Goal: Task Accomplishment & Management: Use online tool/utility

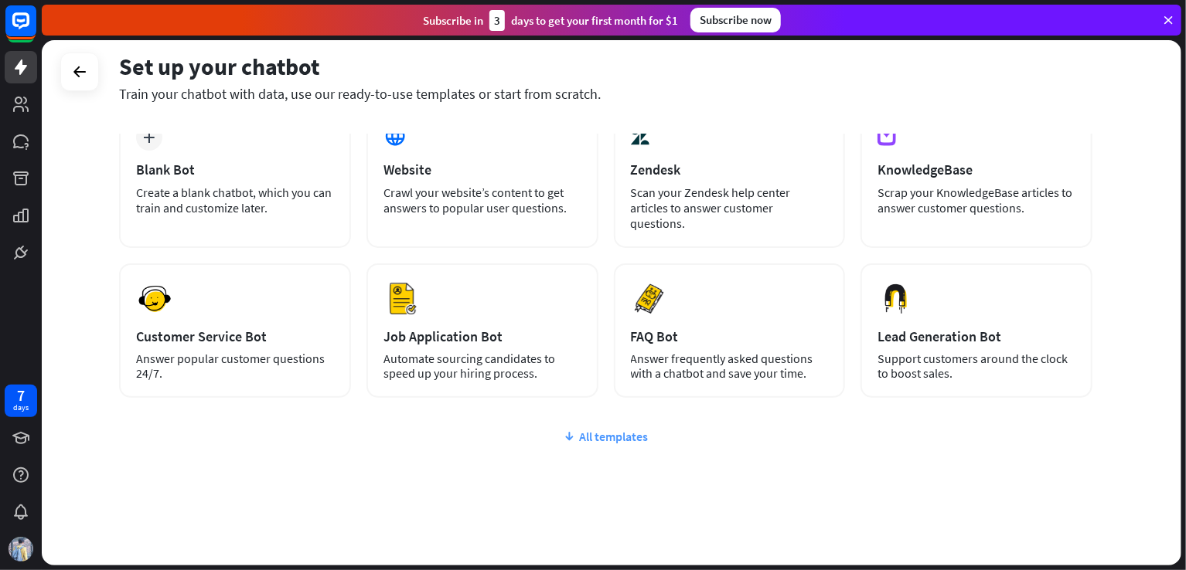
scroll to position [96, 0]
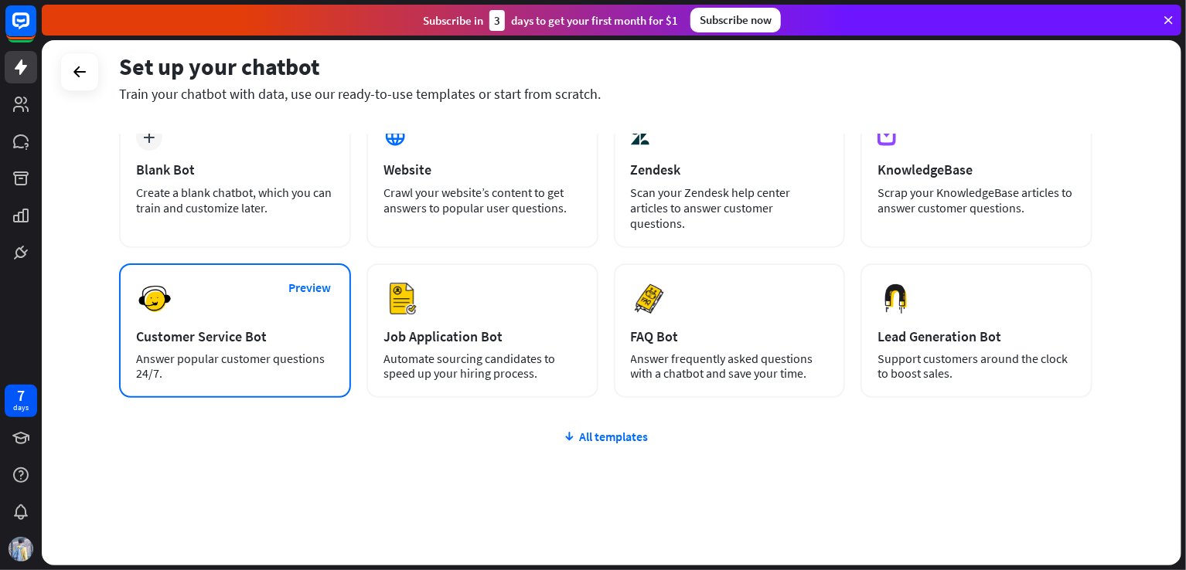
click at [281, 352] on div "Answer popular customer questions 24/7." at bounding box center [235, 366] width 198 height 29
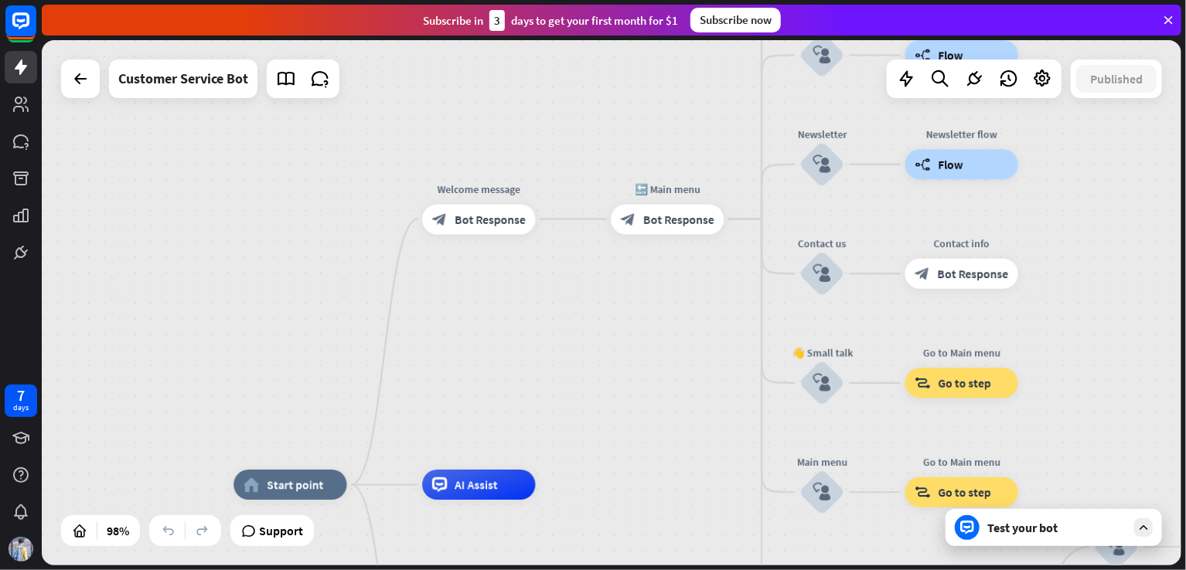
drag, startPoint x: 521, startPoint y: 214, endPoint x: 482, endPoint y: 396, distance: 185.9
click at [482, 396] on div "home_2 Start point Welcome message block_bot_response Bot Response 🔙 Main menu …" at bounding box center [611, 303] width 1139 height 526
click at [489, 223] on span "Bot Response" at bounding box center [490, 219] width 71 height 15
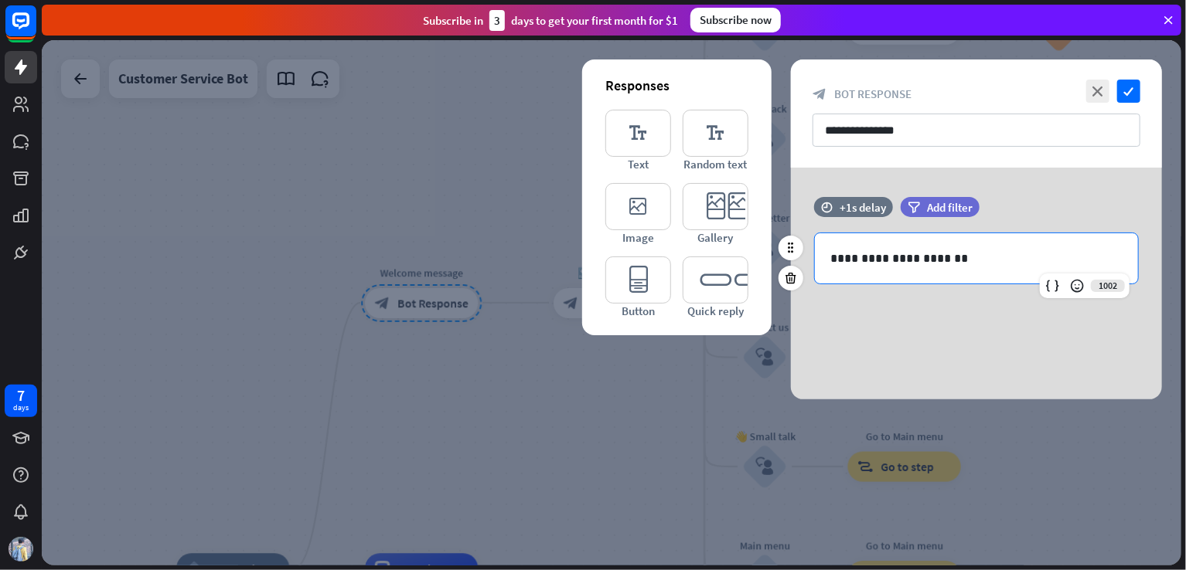
click at [884, 270] on div "**********" at bounding box center [976, 258] width 323 height 50
drag, startPoint x: 945, startPoint y: 259, endPoint x: 809, endPoint y: 268, distance: 136.4
click at [809, 268] on div "**********" at bounding box center [976, 259] width 371 height 52
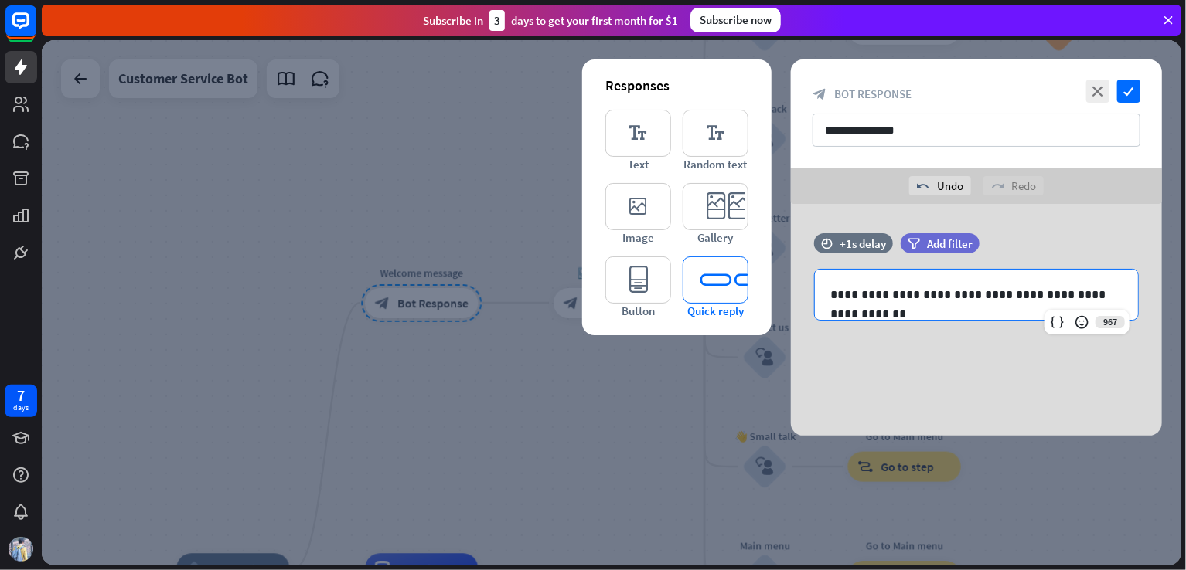
click at [710, 265] on icon "editor_quick_replies" at bounding box center [716, 280] width 66 height 47
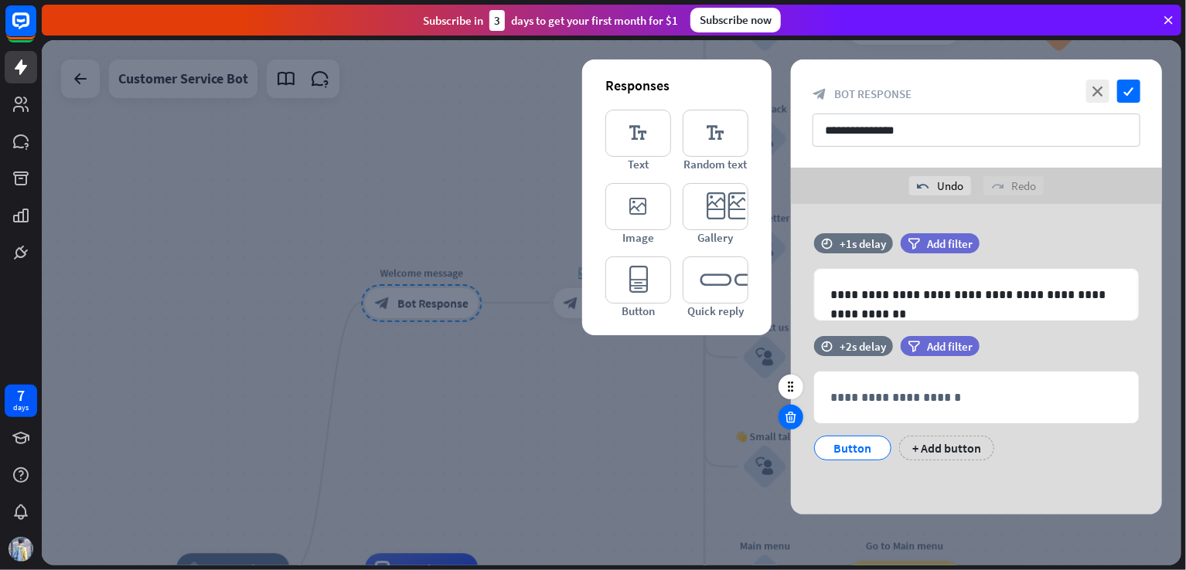
click at [788, 413] on icon at bounding box center [791, 417] width 15 height 14
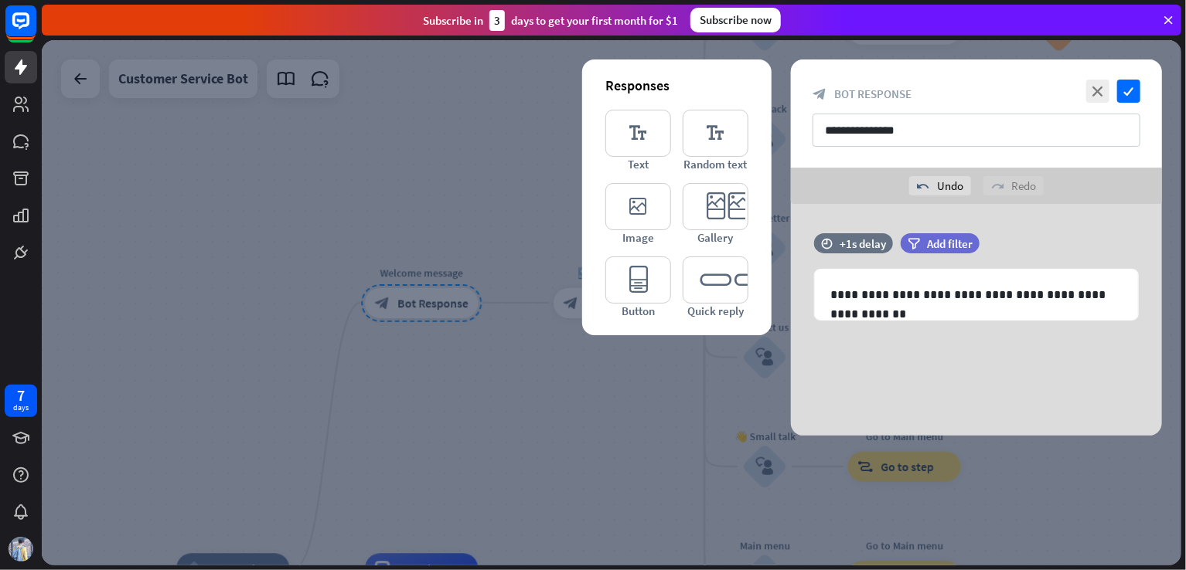
click at [683, 388] on div at bounding box center [611, 303] width 1139 height 526
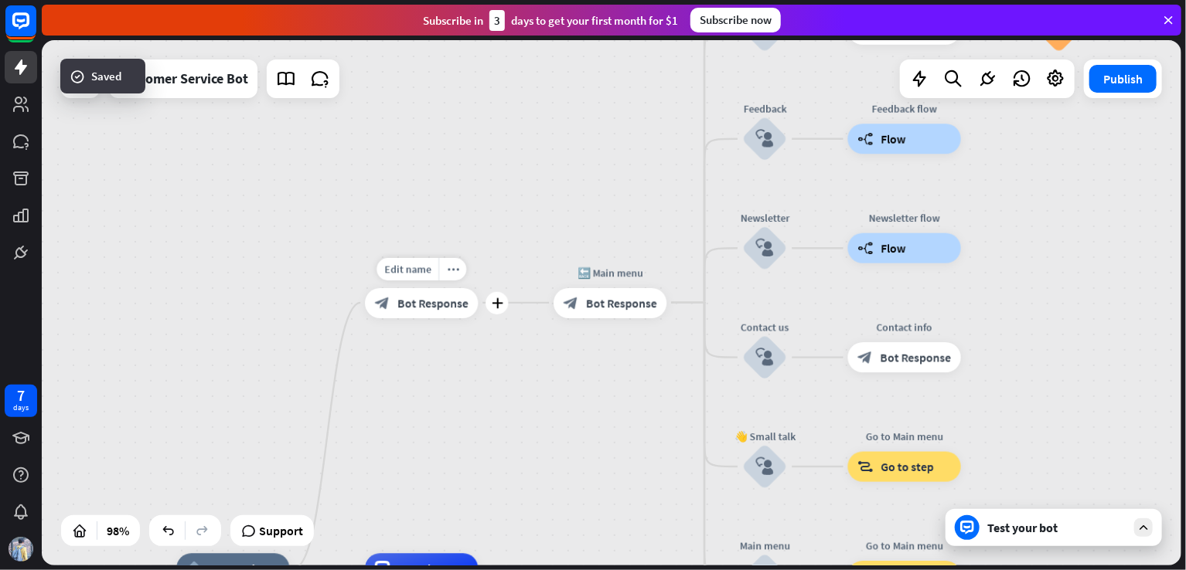
click at [450, 315] on div "block_bot_response Bot Response" at bounding box center [421, 303] width 113 height 30
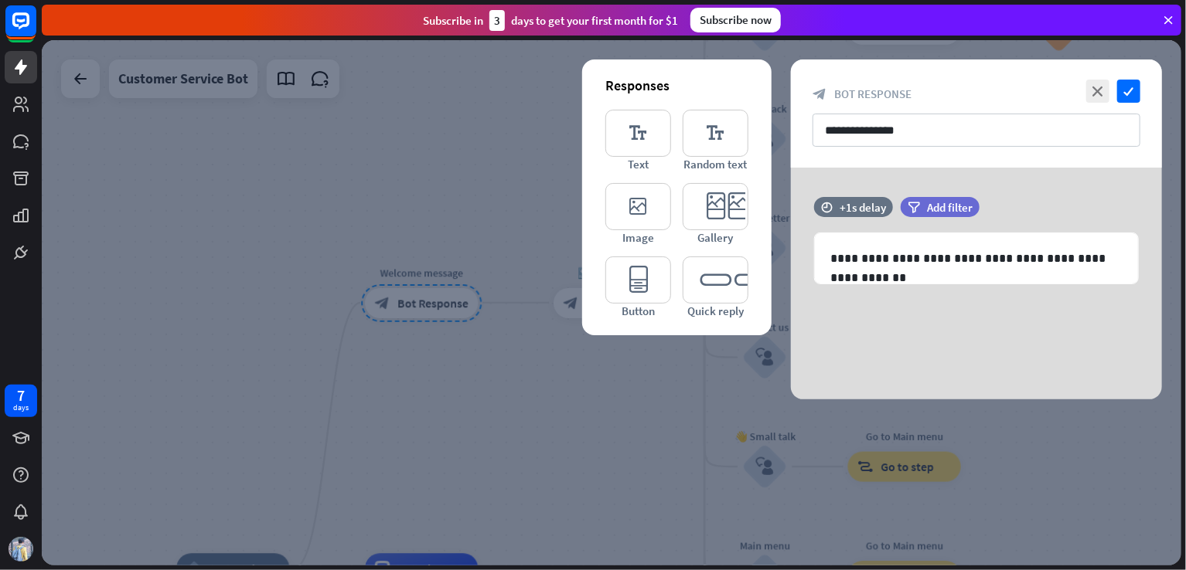
click at [553, 407] on div at bounding box center [611, 303] width 1139 height 526
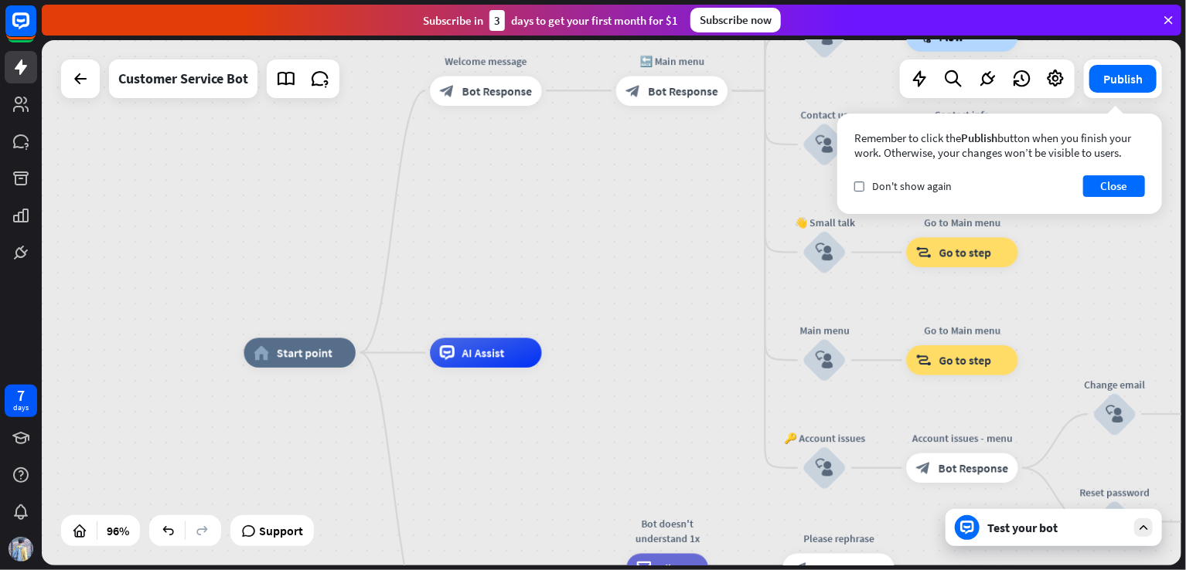
drag, startPoint x: 559, startPoint y: 431, endPoint x: 642, endPoint y: 154, distance: 288.8
click at [642, 154] on div "home_2 Start point Welcome message block_bot_response Bot Response 🔙 Main menu …" at bounding box center [611, 303] width 1139 height 526
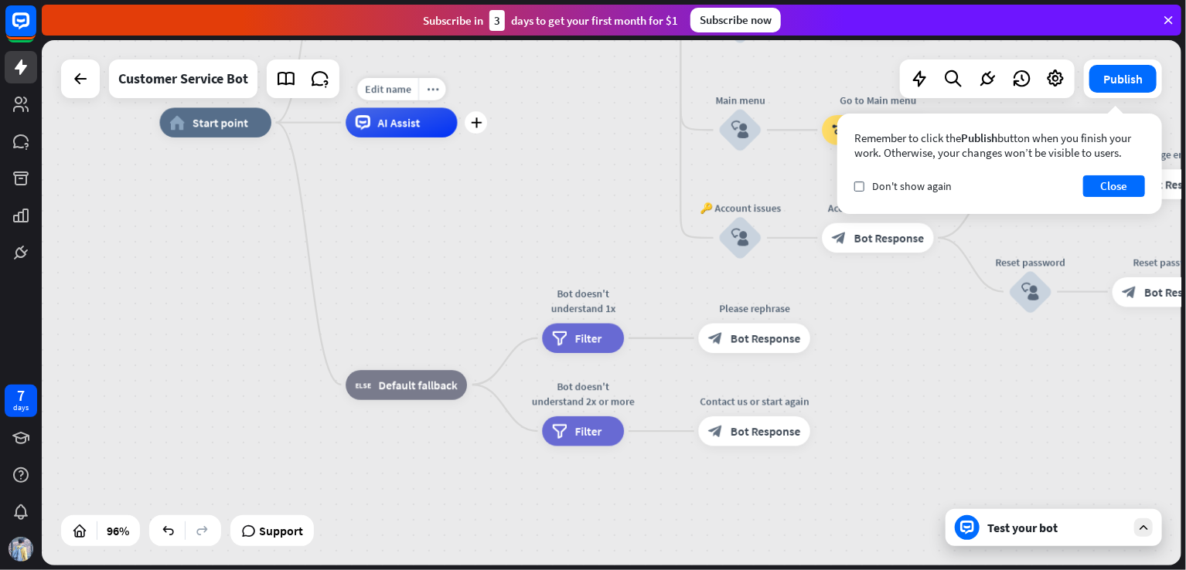
drag, startPoint x: 581, startPoint y: 301, endPoint x: 468, endPoint y: 135, distance: 201.1
click at [457, 135] on div "Edit name more_horiz plus AI Assist" at bounding box center [401, 122] width 111 height 30
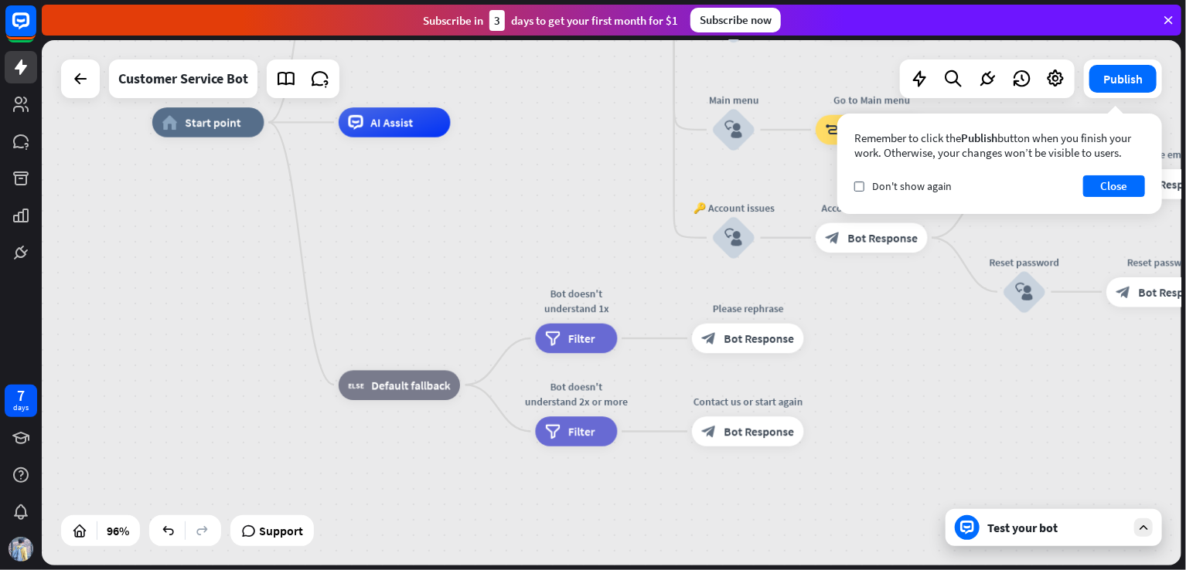
drag, startPoint x: 532, startPoint y: 155, endPoint x: 495, endPoint y: 287, distance: 136.5
click at [495, 287] on div "home_2 Start point Welcome message block_bot_response Bot Response 🔙 Main menu …" at bounding box center [701, 375] width 1098 height 507
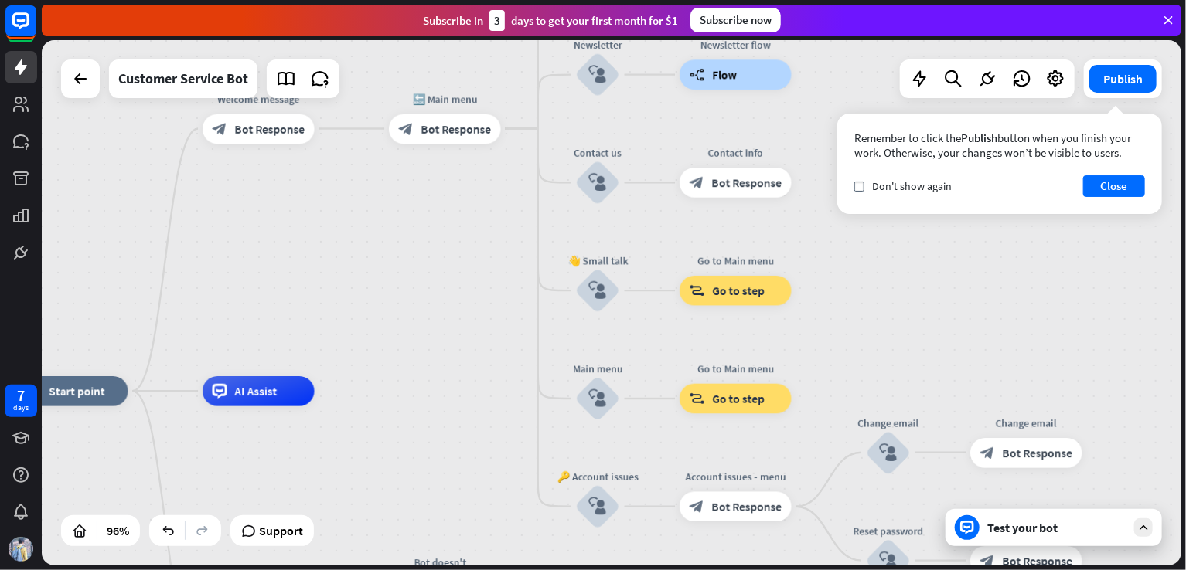
drag, startPoint x: 466, startPoint y: 315, endPoint x: 330, endPoint y: 508, distance: 236.3
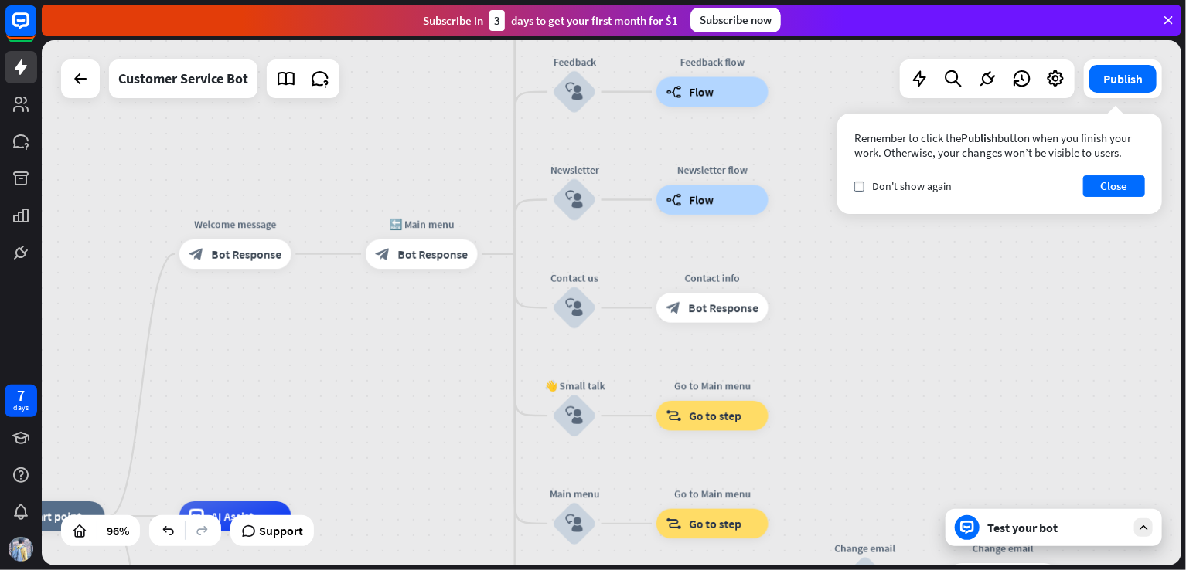
drag, startPoint x: 356, startPoint y: 400, endPoint x: 369, endPoint y: 473, distance: 74.0
click at [369, 473] on div "home_2 Start point Welcome message block_bot_response Bot Response 🔙 Main menu …" at bounding box center [611, 303] width 1139 height 526
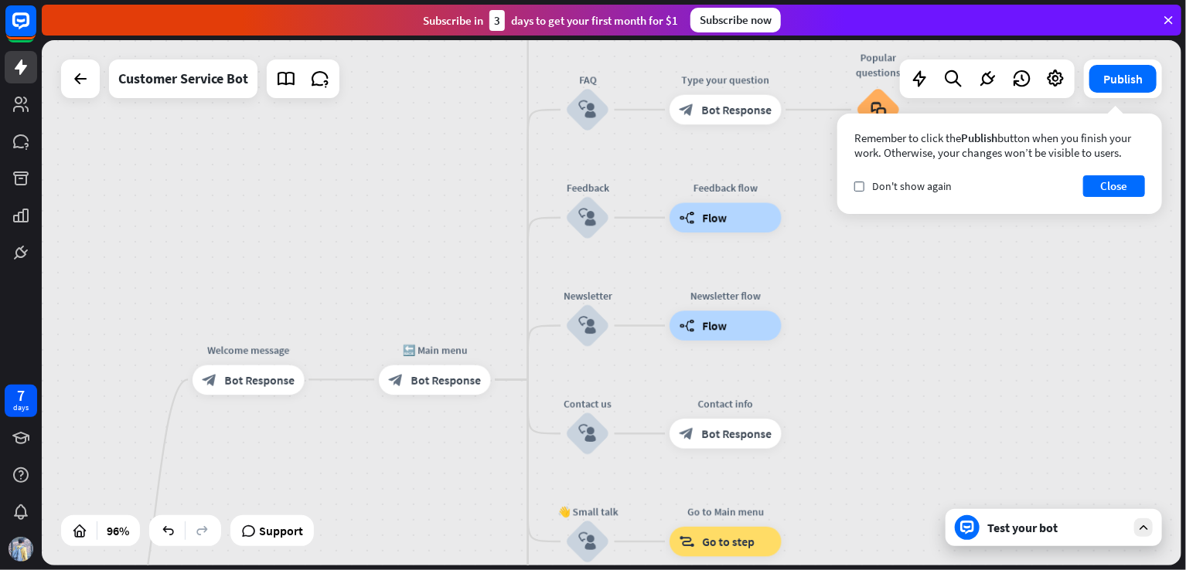
drag, startPoint x: 410, startPoint y: 374, endPoint x: 421, endPoint y: 592, distance: 218.2
click at [421, 570] on html "7 days close Product Help First steps Get started with ChatBot Help Center Foll…" at bounding box center [593, 285] width 1186 height 570
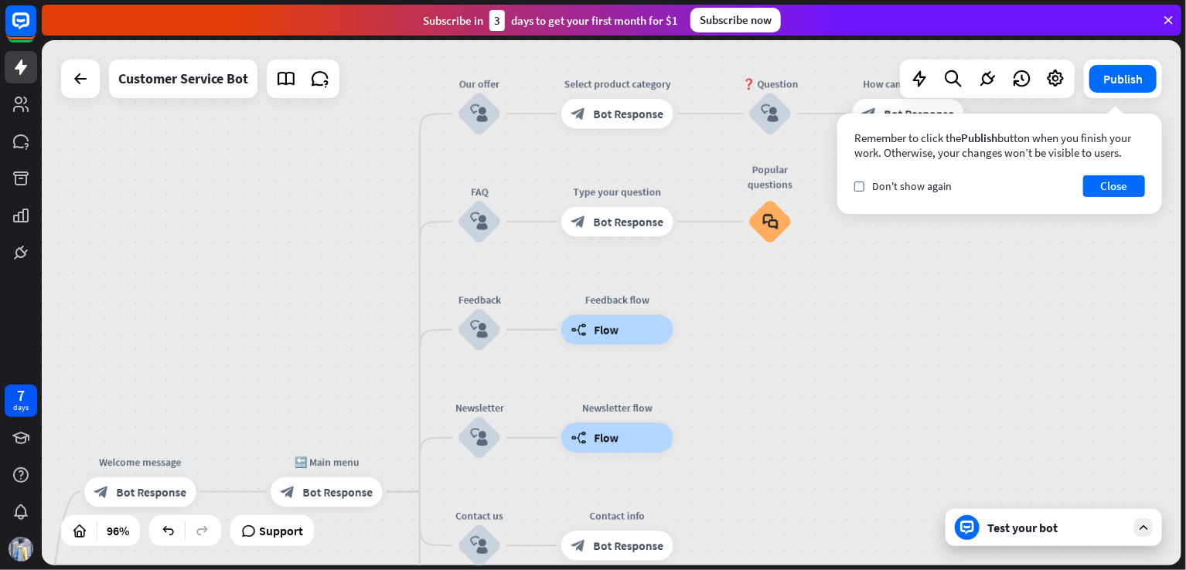
drag, startPoint x: 438, startPoint y: 352, endPoint x: 336, endPoint y: 352, distance: 102.0
click at [336, 352] on div "home_2 Start point Welcome message block_bot_response Bot Response 🔙 Main menu …" at bounding box center [611, 303] width 1139 height 526
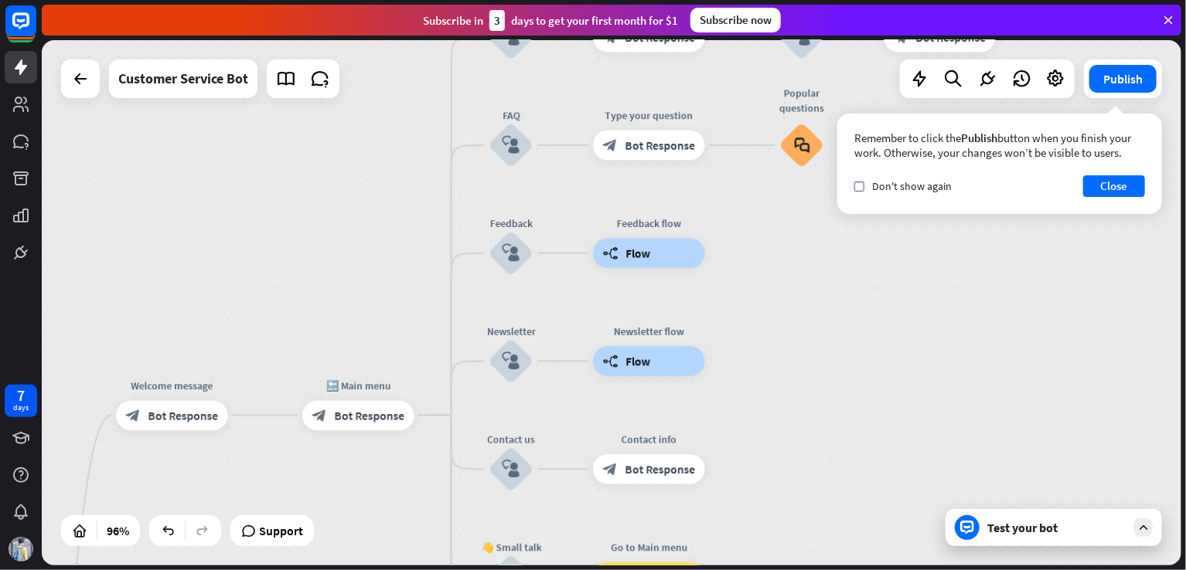
drag, startPoint x: 336, startPoint y: 352, endPoint x: 489, endPoint y: 172, distance: 236.5
click at [489, 172] on div "home_2 Start point Welcome message block_bot_response Bot Response 🔙 Main menu …" at bounding box center [611, 303] width 1139 height 526
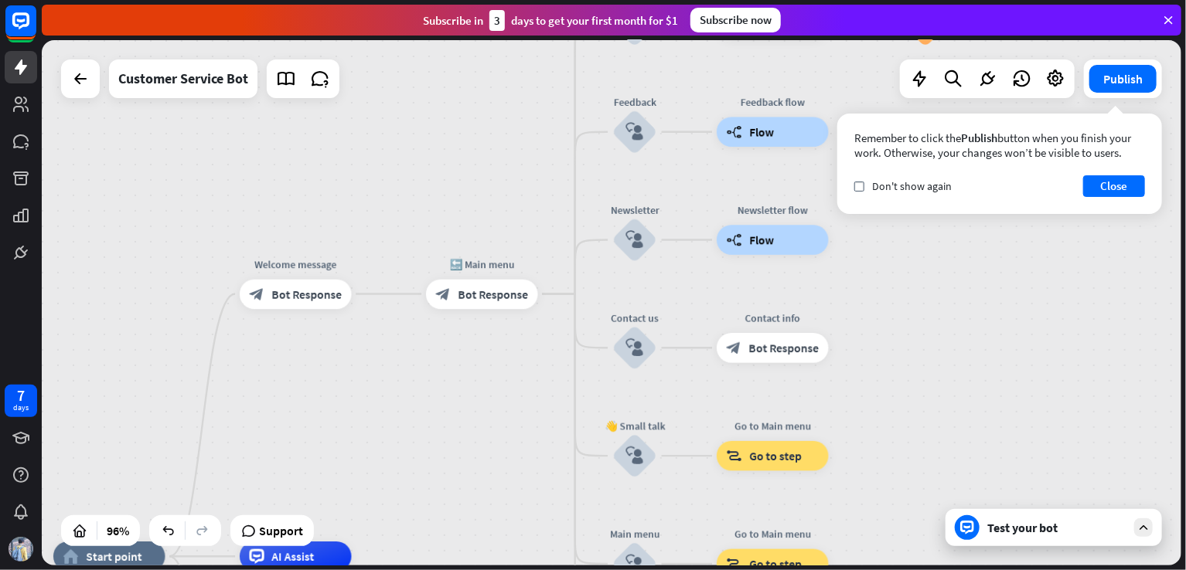
drag, startPoint x: 458, startPoint y: 417, endPoint x: 461, endPoint y: 369, distance: 48.0
click at [461, 369] on div "home_2 Start point Welcome message block_bot_response Bot Response 🔙 Main menu …" at bounding box center [611, 303] width 1139 height 526
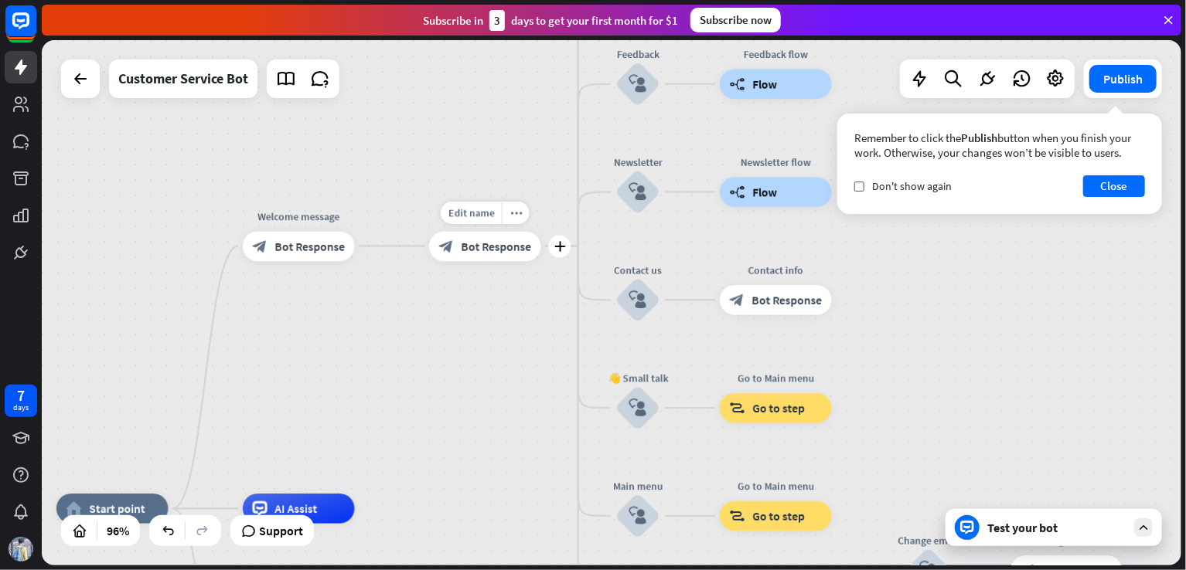
click at [510, 244] on span "Bot Response" at bounding box center [496, 246] width 70 height 15
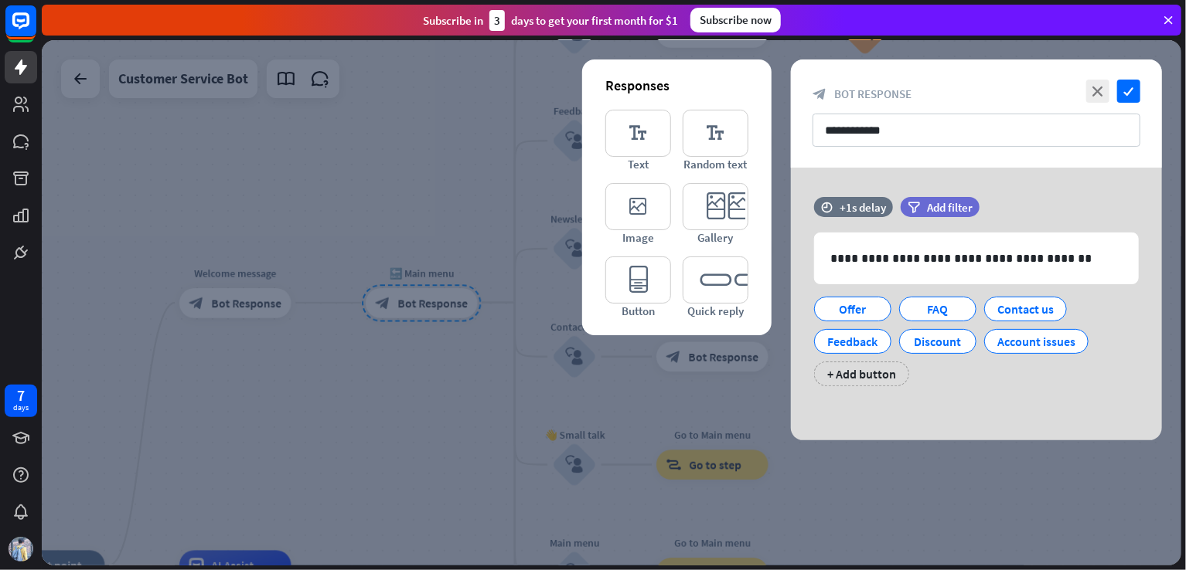
click at [1067, 34] on div "Subscribe [DATE] to get your first month for $1 Subscribe now" at bounding box center [611, 20] width 1139 height 31
click at [1164, 21] on icon at bounding box center [1168, 20] width 14 height 14
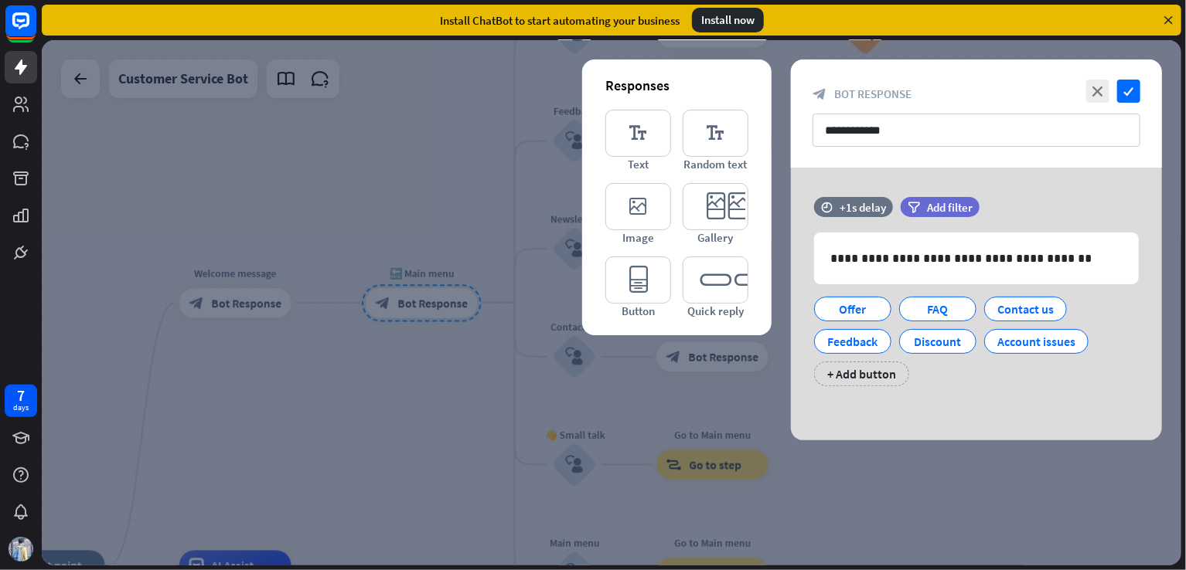
click at [618, 360] on div at bounding box center [611, 303] width 1139 height 526
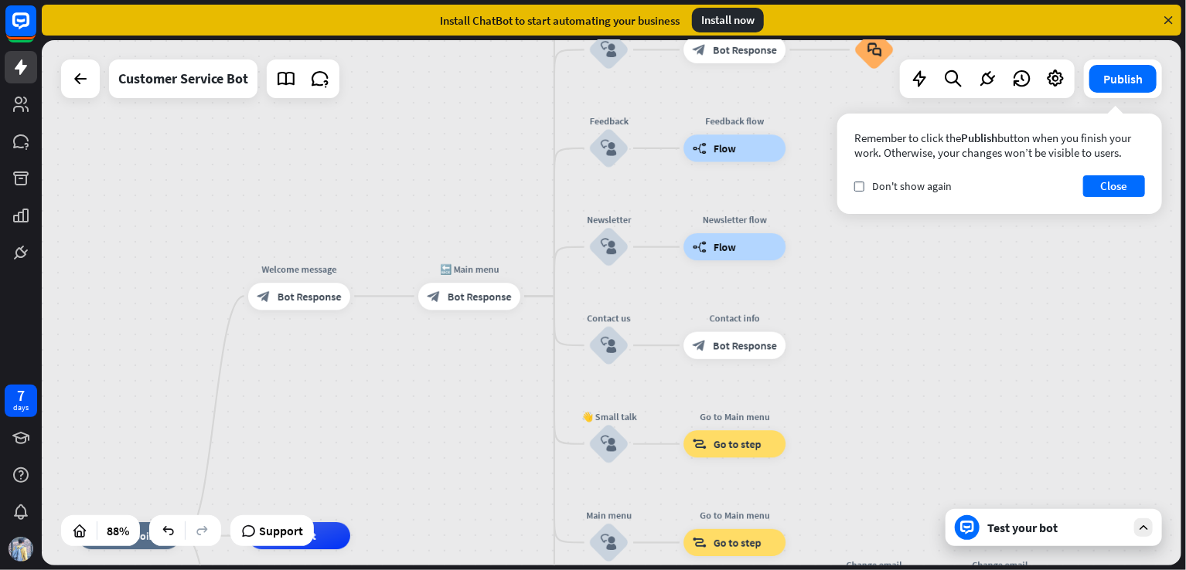
click at [1006, 524] on div "Test your bot" at bounding box center [1056, 527] width 139 height 15
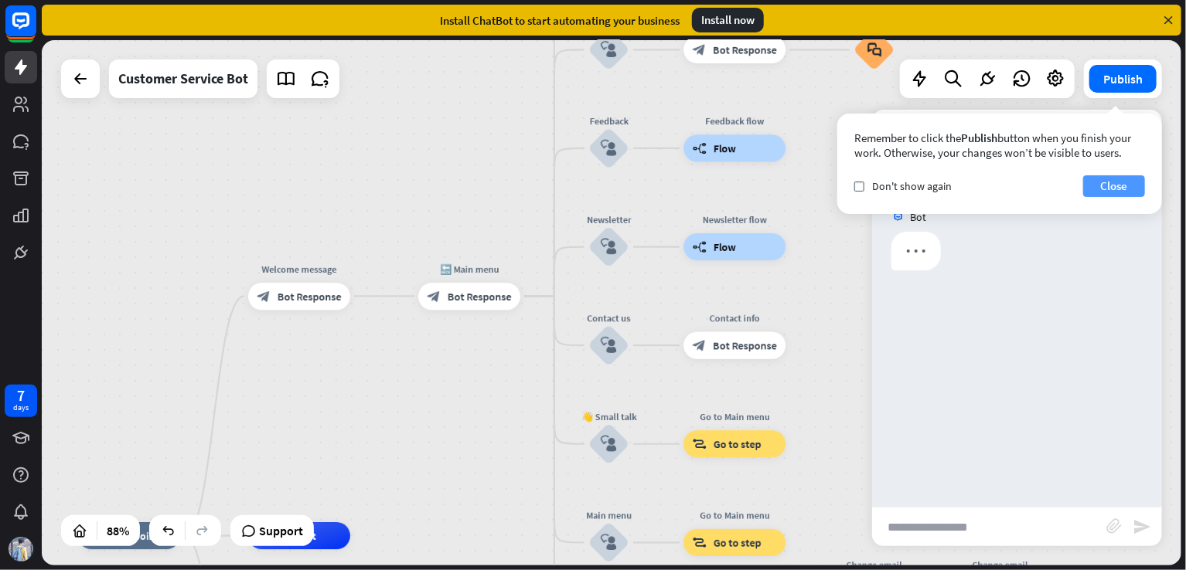
click at [1127, 185] on button "Close" at bounding box center [1114, 186] width 62 height 22
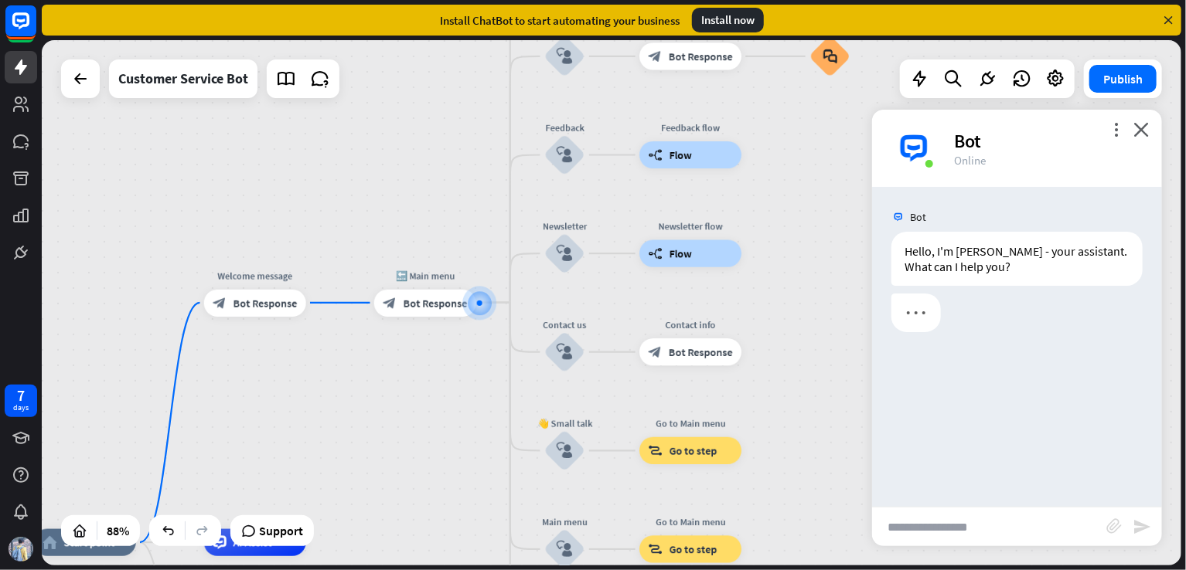
click at [955, 526] on input "text" at bounding box center [989, 527] width 234 height 39
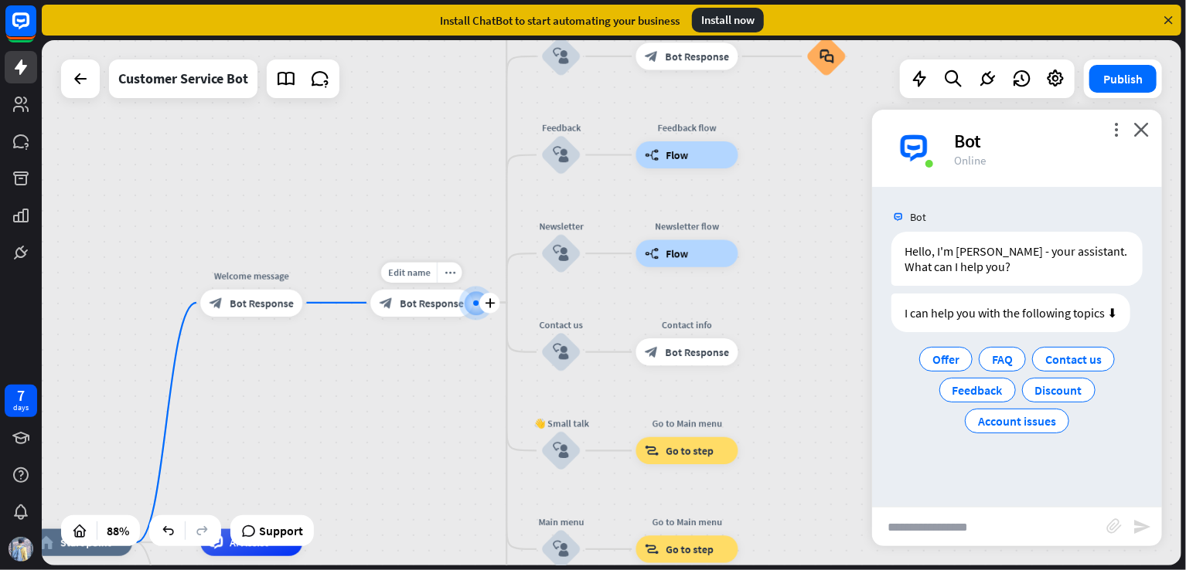
click at [444, 308] on span "Bot Response" at bounding box center [432, 303] width 64 height 14
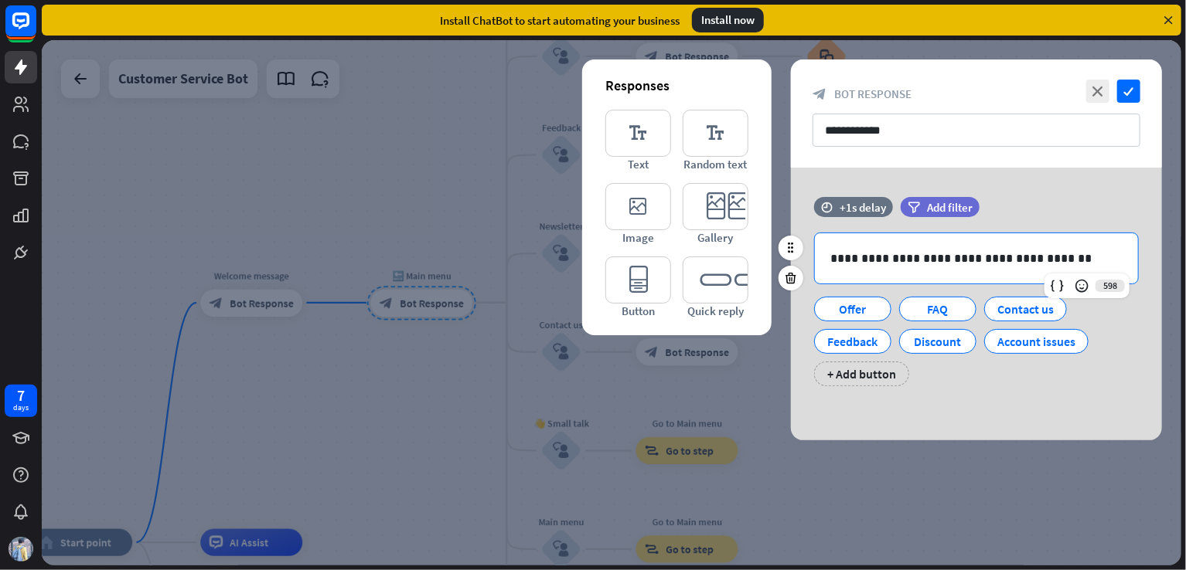
click at [904, 252] on p "**********" at bounding box center [976, 258] width 292 height 19
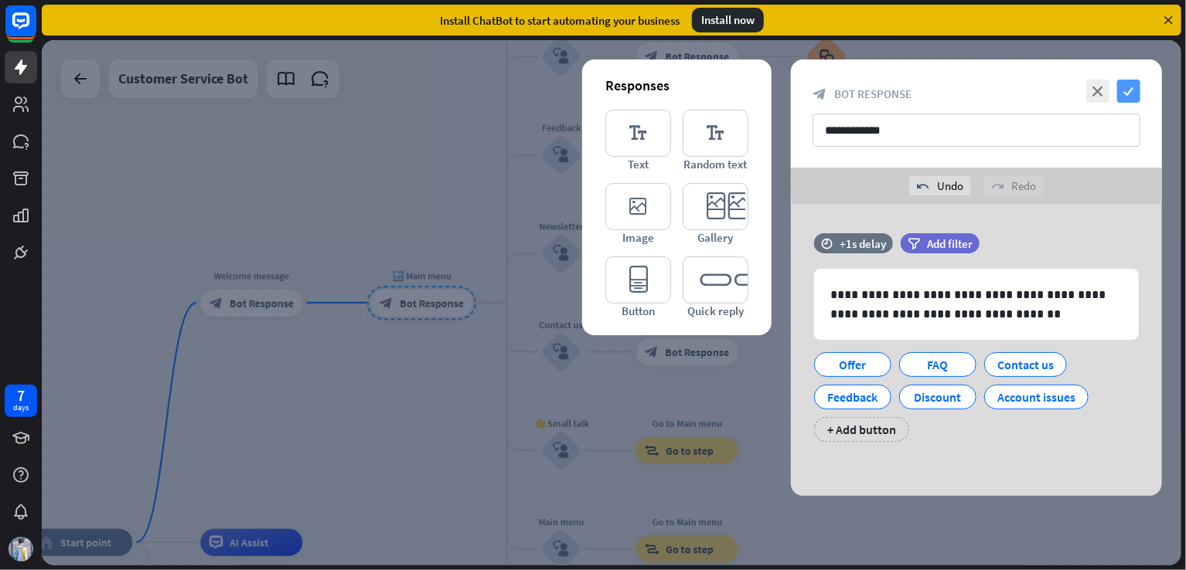
click at [1128, 87] on icon "check" at bounding box center [1128, 91] width 23 height 23
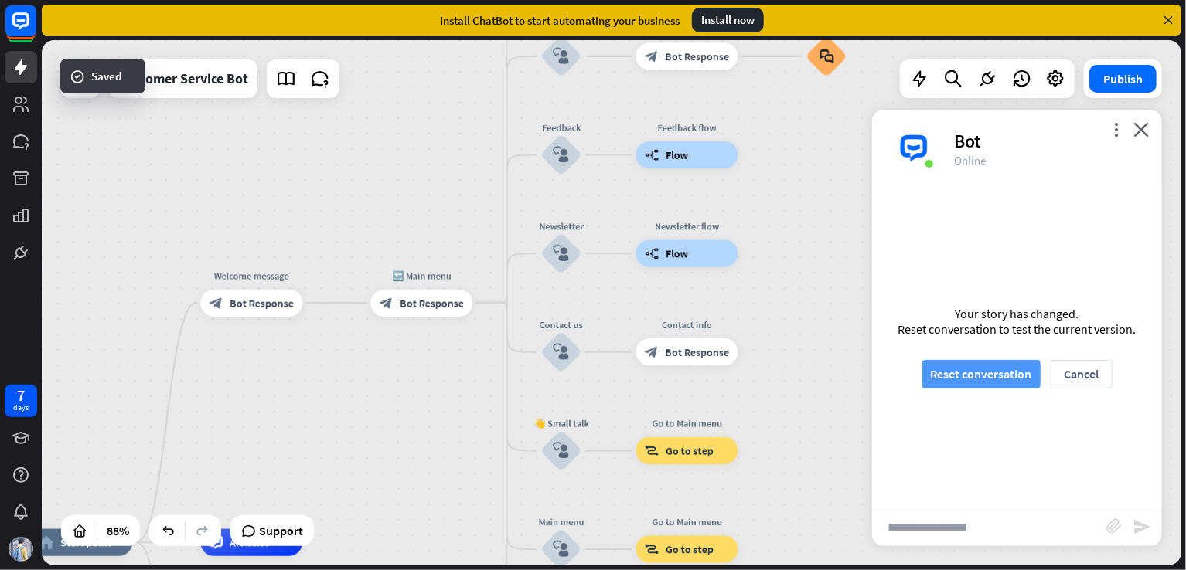
click at [970, 369] on button "Reset conversation" at bounding box center [981, 374] width 118 height 29
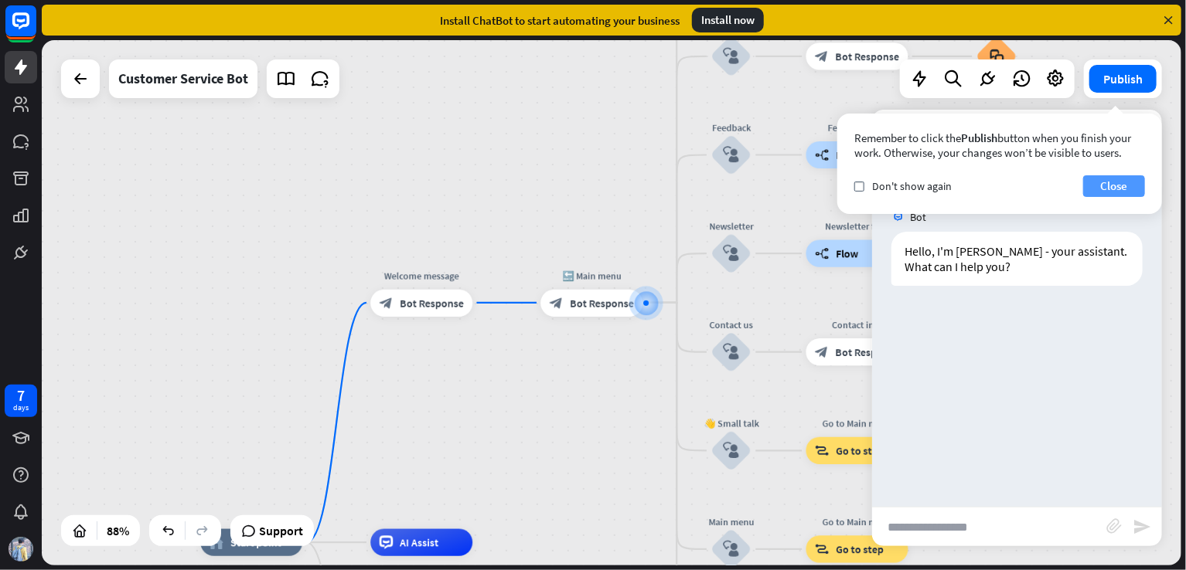
click at [1102, 187] on button "Close" at bounding box center [1114, 186] width 62 height 22
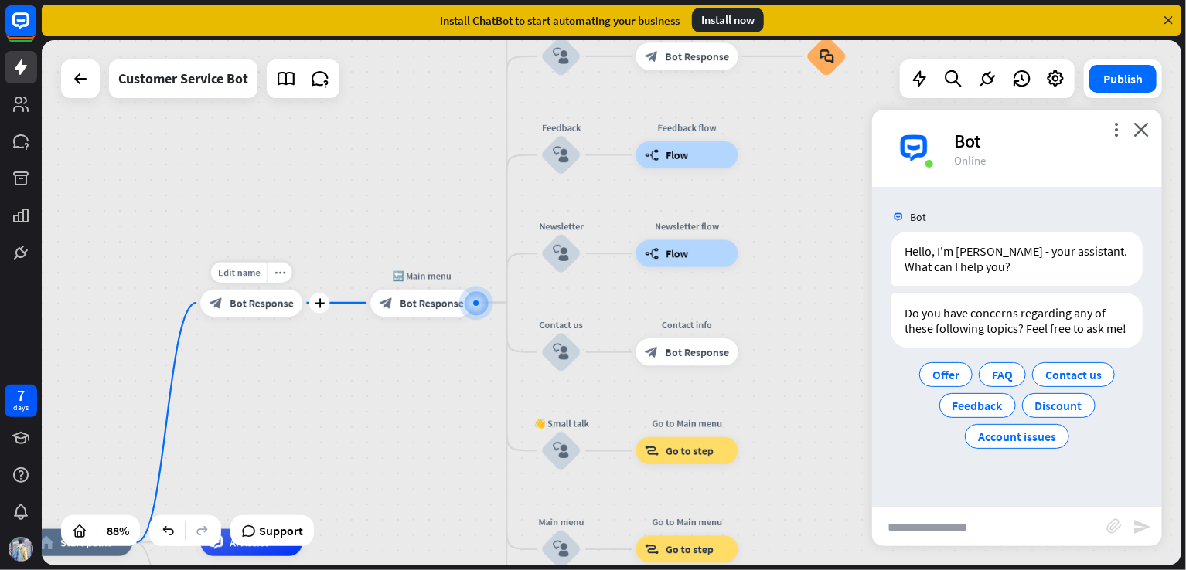
click at [277, 302] on span "Bot Response" at bounding box center [262, 303] width 64 height 14
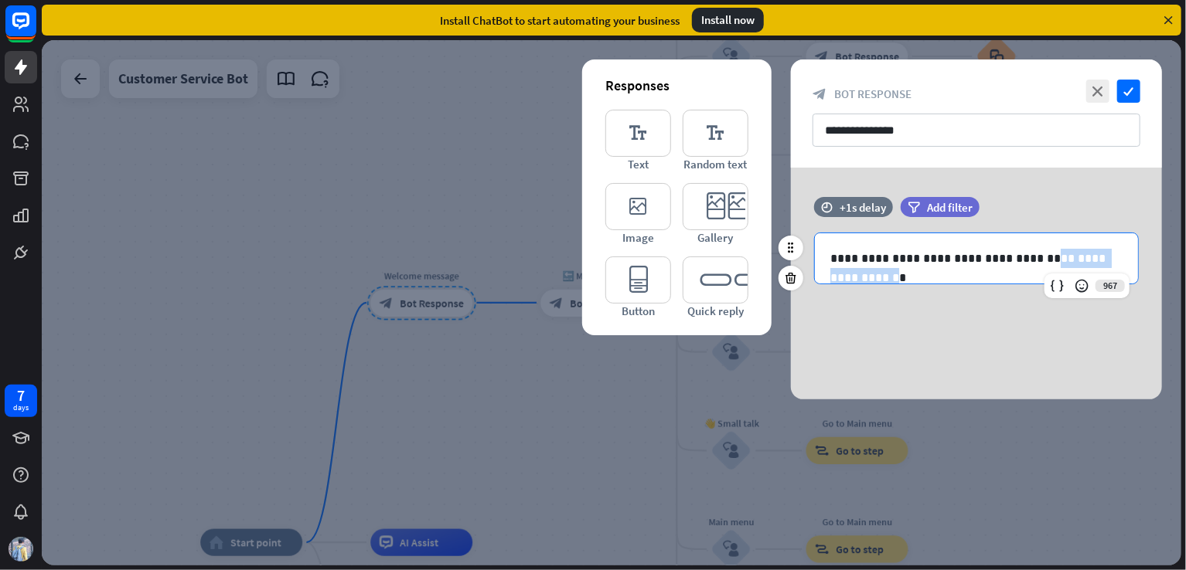
drag, startPoint x: 1102, startPoint y: 257, endPoint x: 1002, endPoint y: 260, distance: 100.5
click at [1002, 260] on p "**********" at bounding box center [976, 258] width 292 height 19
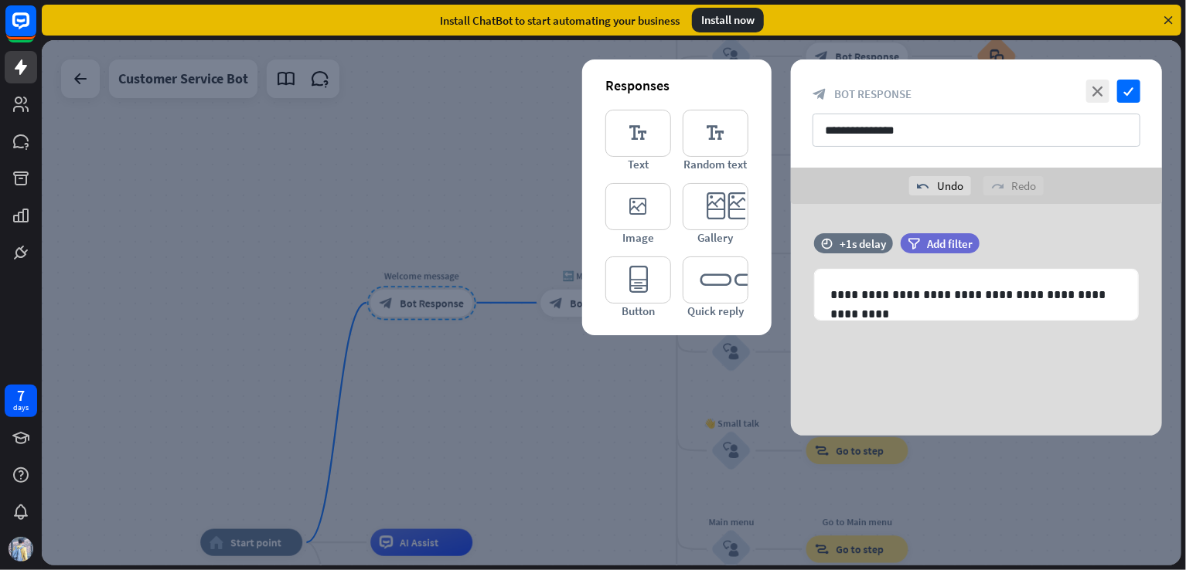
click at [1139, 77] on div "**********" at bounding box center [976, 114] width 371 height 108
click at [1128, 89] on icon "check" at bounding box center [1128, 91] width 23 height 23
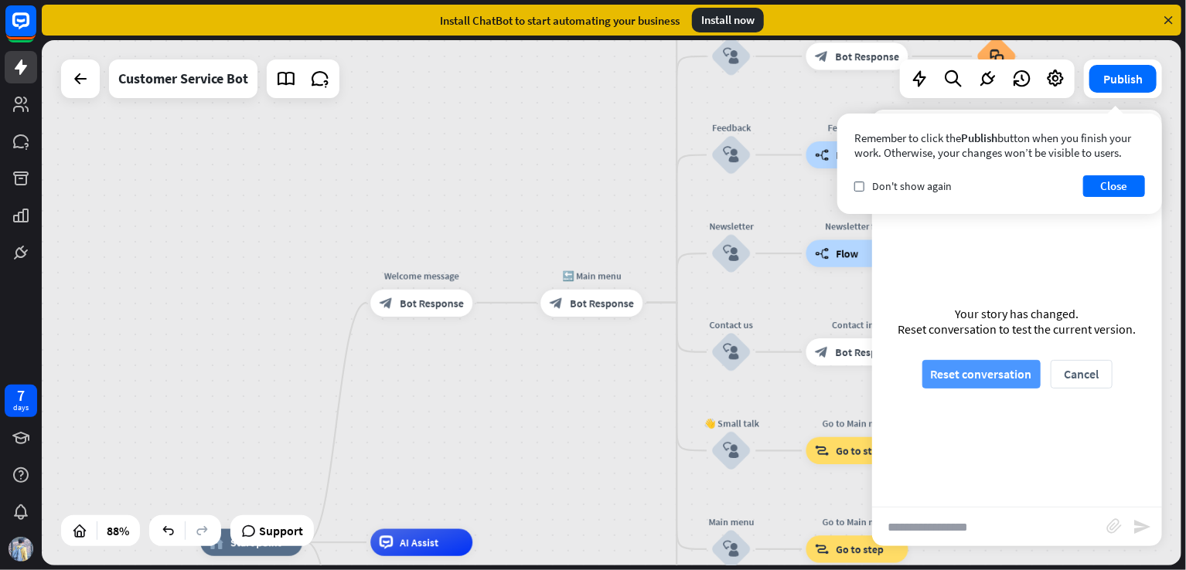
click at [938, 361] on button "Reset conversation" at bounding box center [981, 374] width 118 height 29
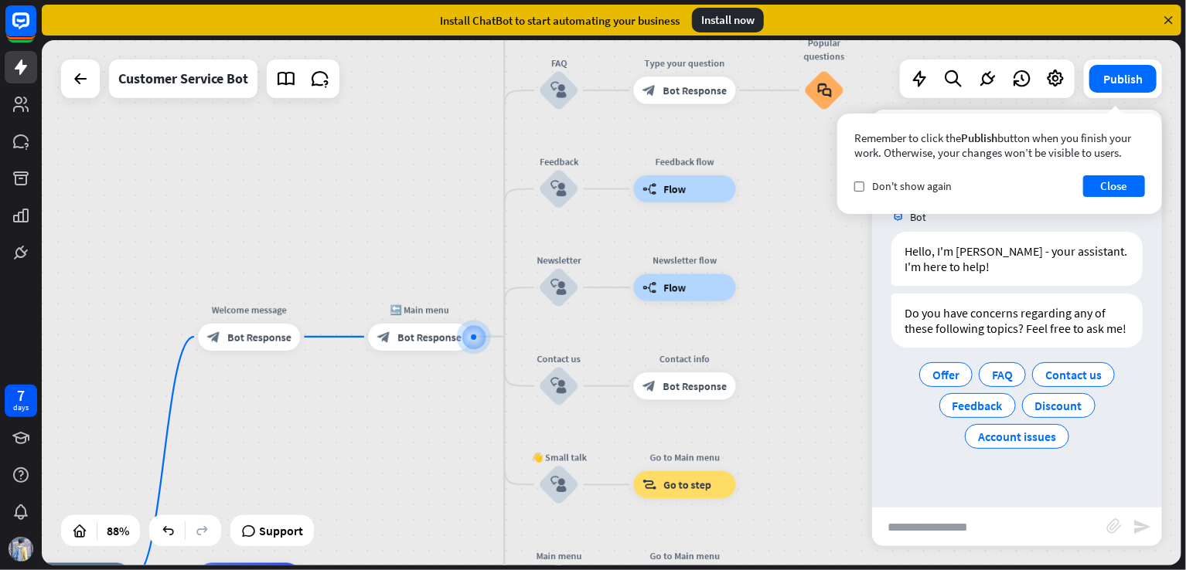
drag, startPoint x: 790, startPoint y: 265, endPoint x: 782, endPoint y: 362, distance: 96.9
click at [782, 362] on div "home_2 Start point Welcome message block_bot_response Bot Response 🔙 Main menu …" at bounding box center [611, 303] width 1139 height 526
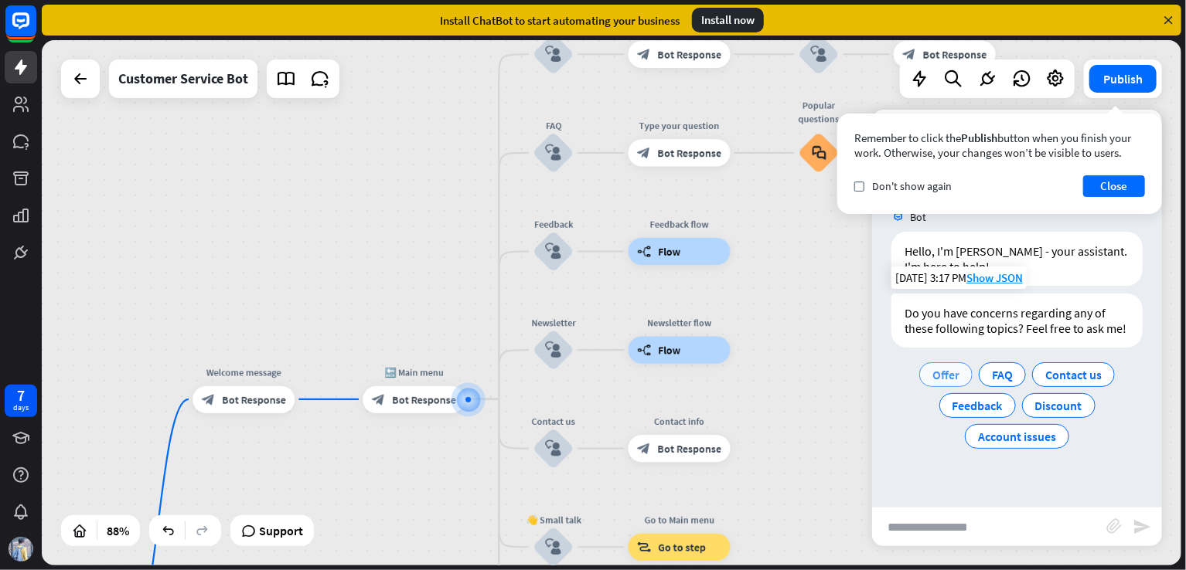
click at [957, 373] on span "Offer" at bounding box center [945, 374] width 27 height 15
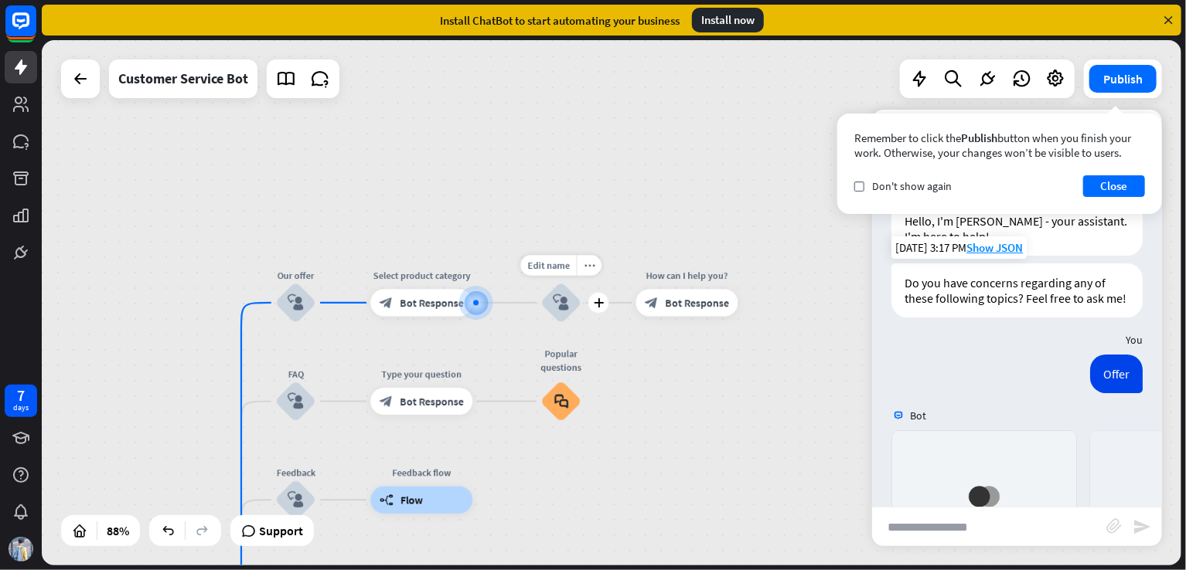
scroll to position [317, 0]
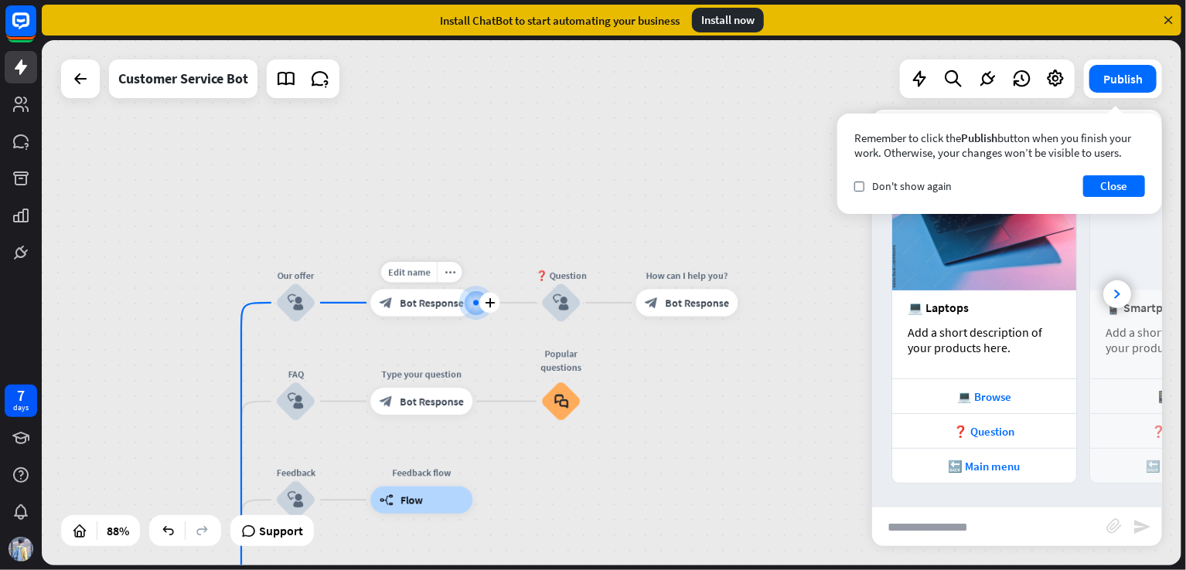
click at [427, 307] on span "Bot Response" at bounding box center [432, 303] width 64 height 14
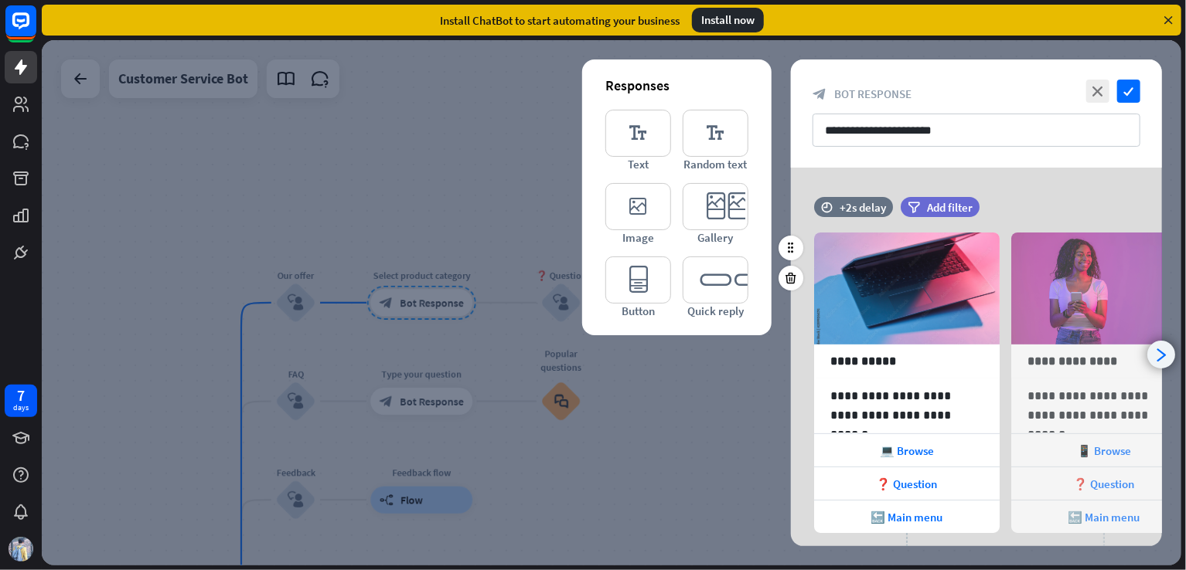
click at [1161, 359] on icon "arrowhead_right" at bounding box center [1161, 355] width 15 height 15
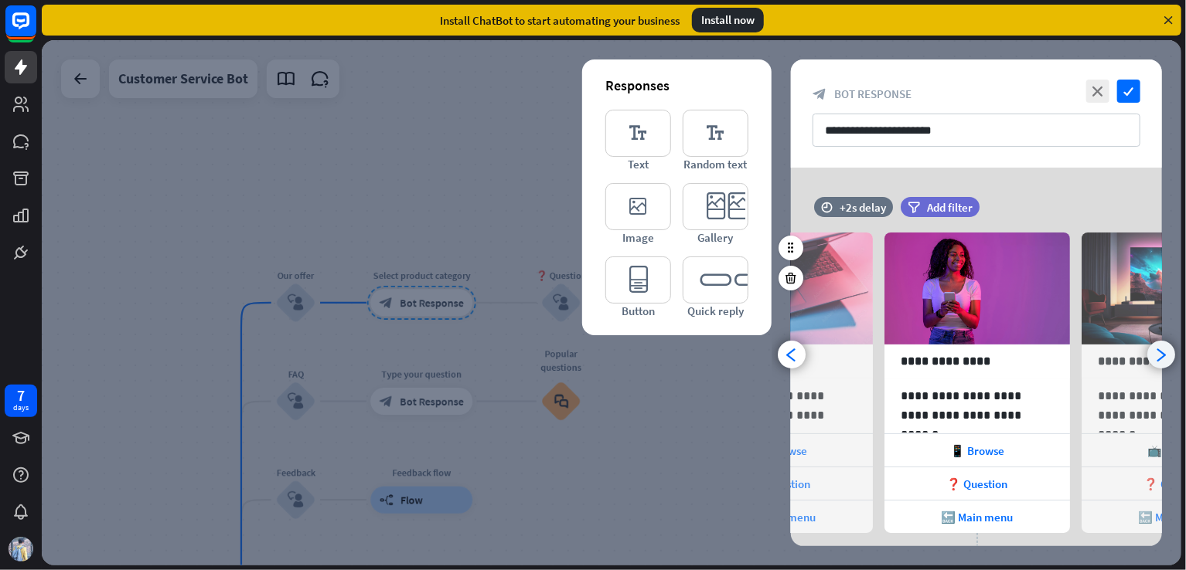
click at [1161, 359] on icon "arrowhead_right" at bounding box center [1161, 355] width 15 height 15
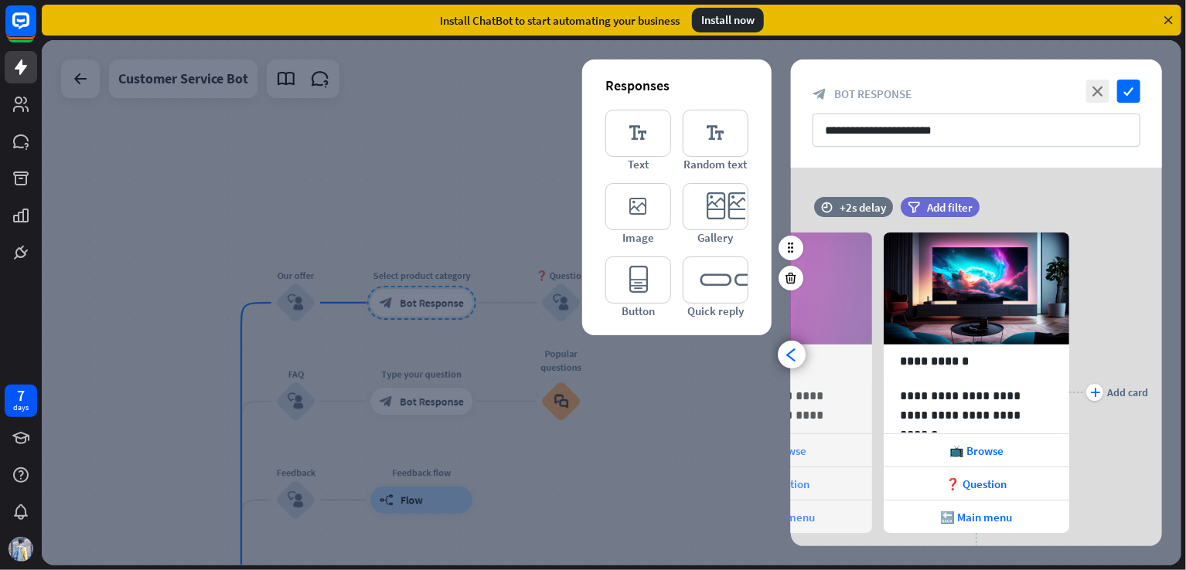
scroll to position [0, 325]
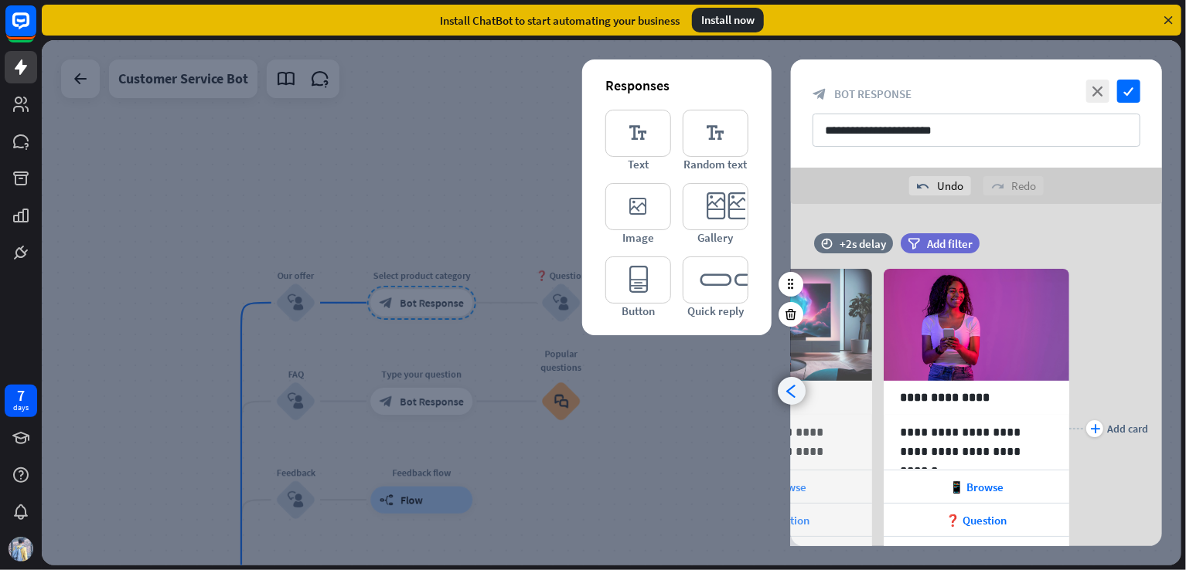
click at [794, 384] on icon "arrowhead_left" at bounding box center [792, 391] width 15 height 15
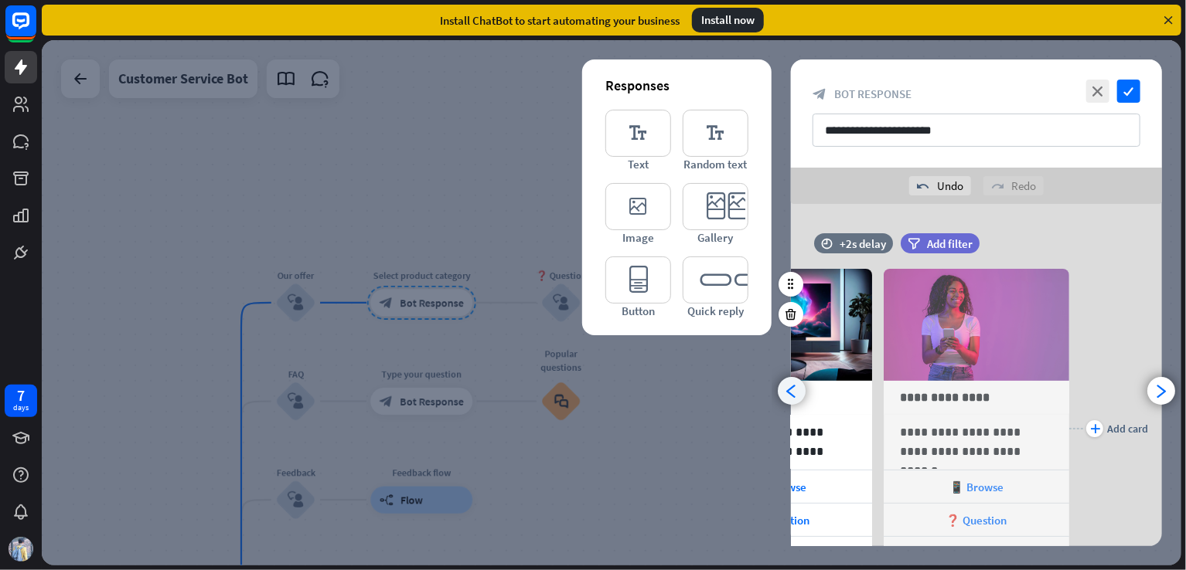
scroll to position [0, 127]
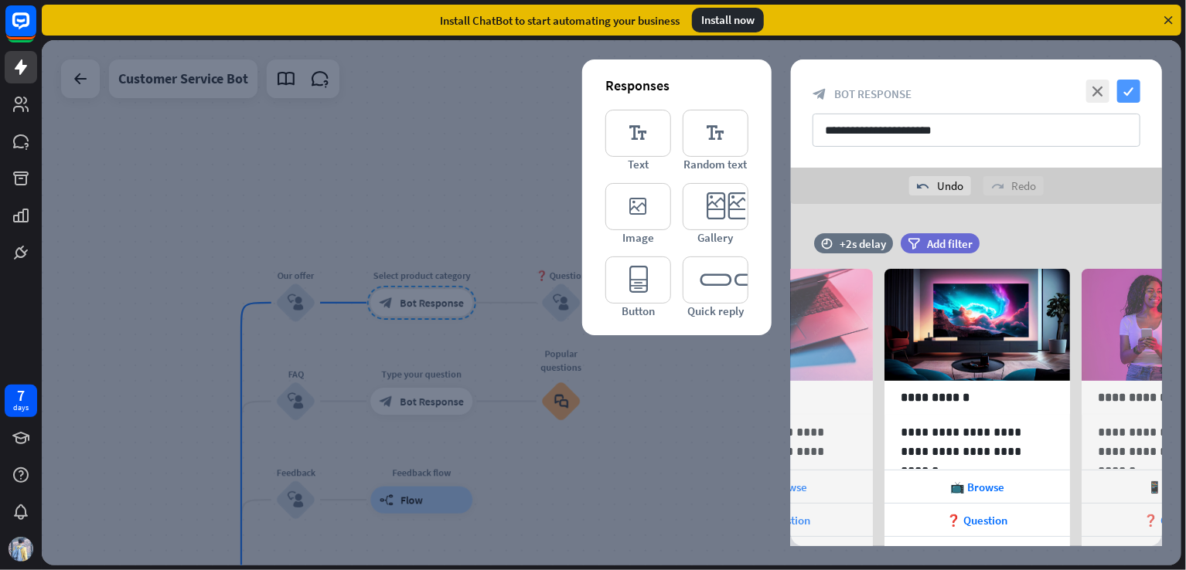
click at [1134, 86] on icon "check" at bounding box center [1128, 91] width 23 height 23
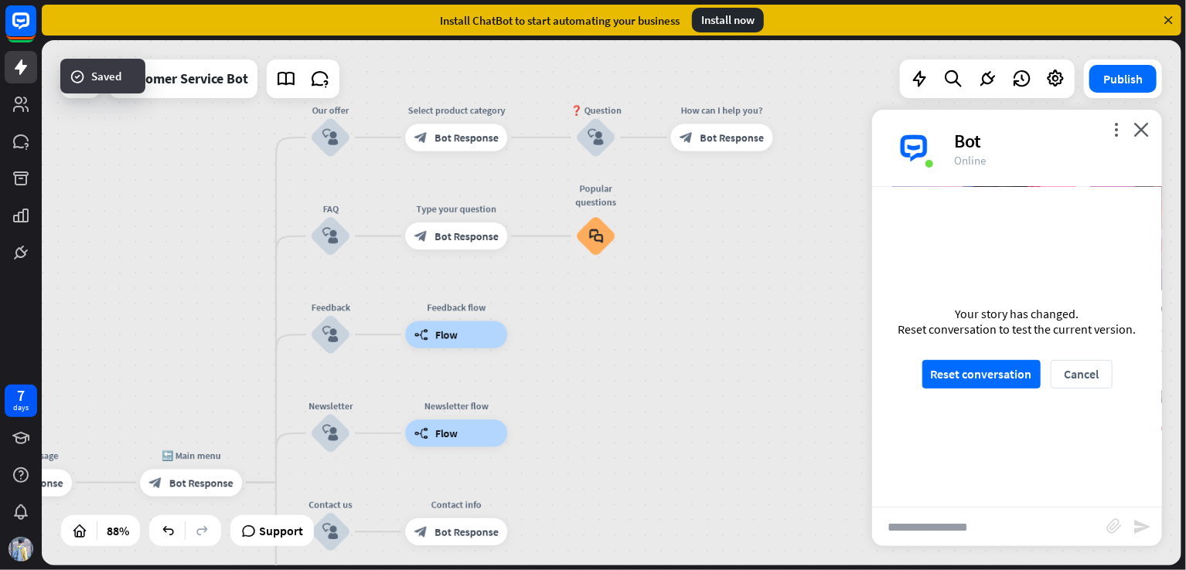
drag, startPoint x: 636, startPoint y: 427, endPoint x: 673, endPoint y: 256, distance: 174.7
click at [673, 256] on div "home_2 Start point Welcome message block_bot_response Bot Response 🔙 Main menu …" at bounding box center [611, 303] width 1139 height 526
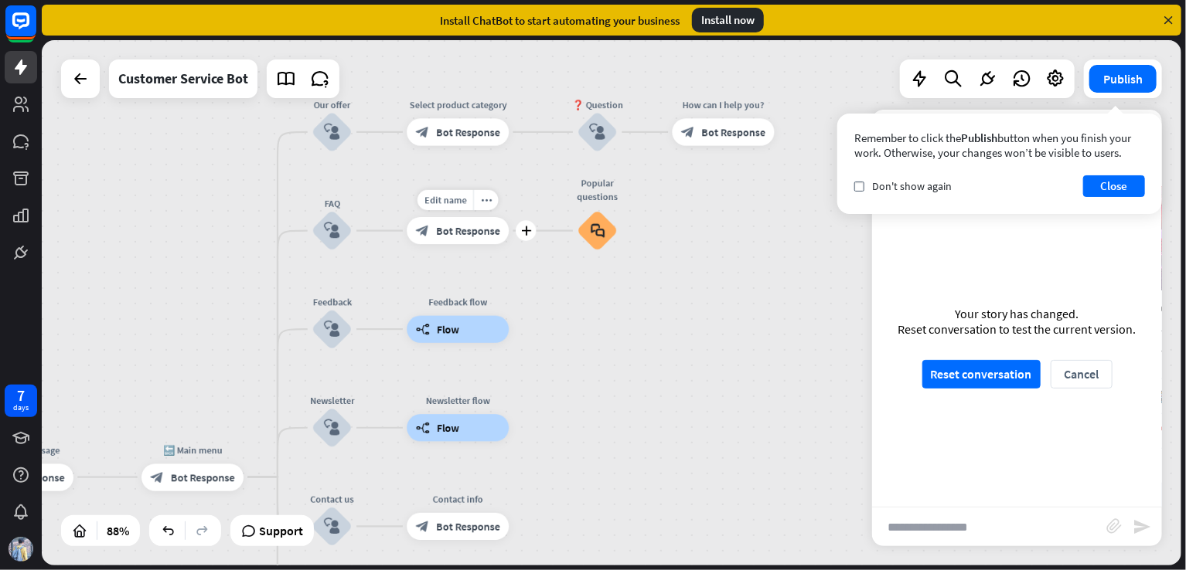
click at [485, 237] on div "block_bot_response Bot Response" at bounding box center [458, 230] width 102 height 27
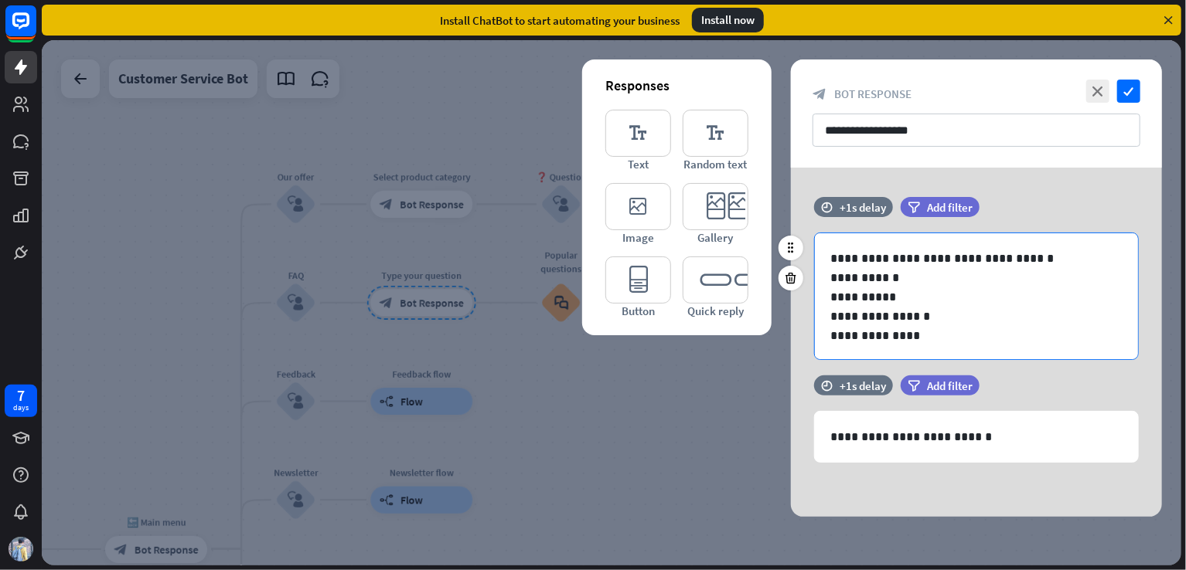
scroll to position [1, 0]
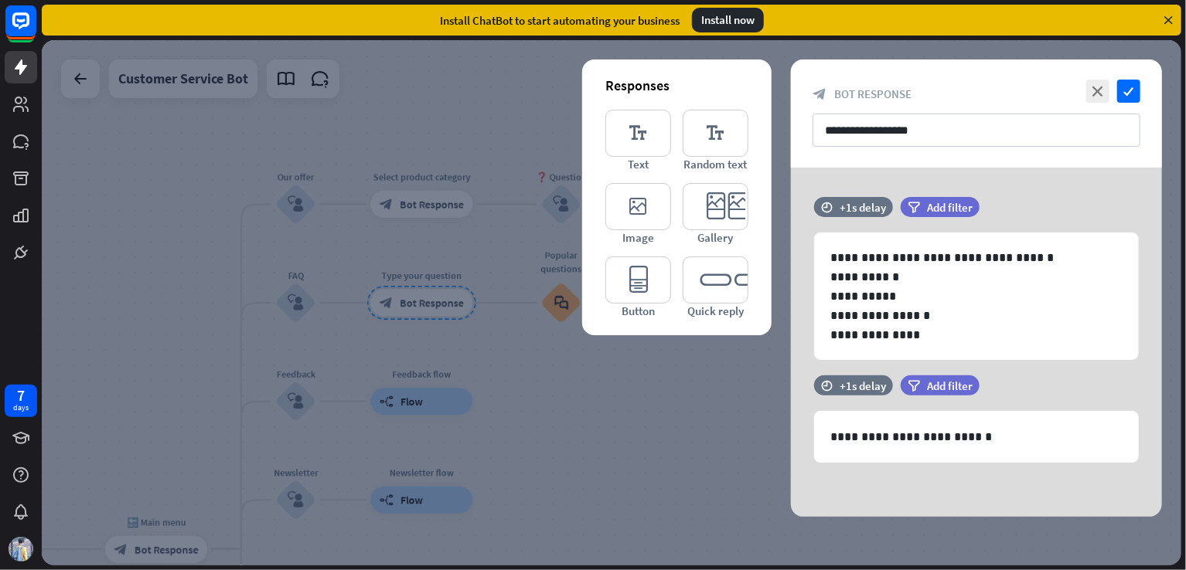
click at [740, 442] on div at bounding box center [611, 303] width 1139 height 526
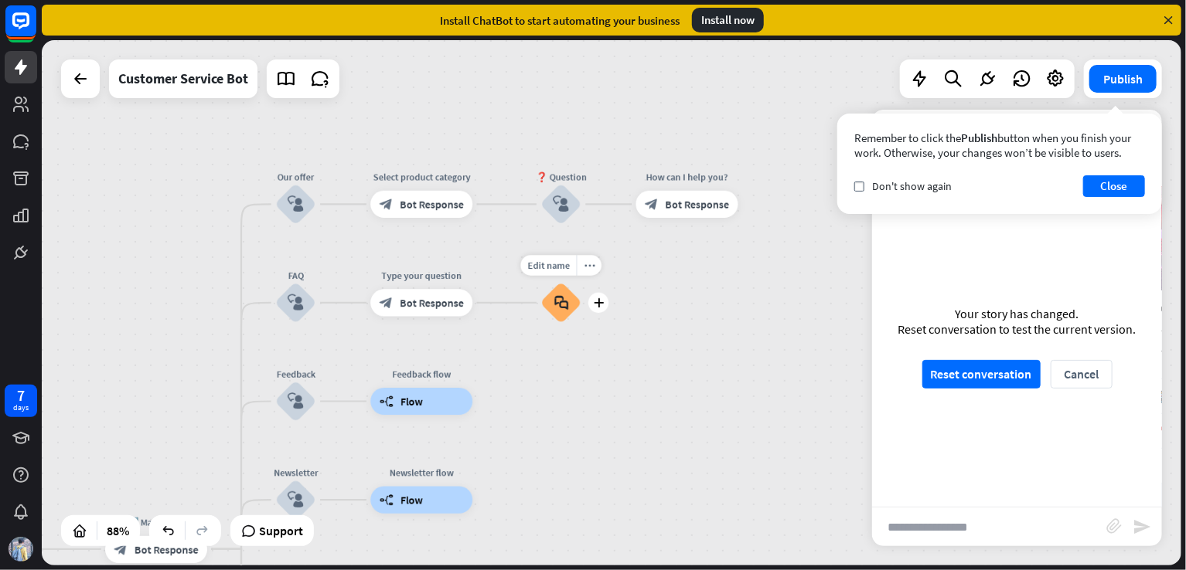
click at [570, 305] on div "block_faq" at bounding box center [560, 303] width 41 height 41
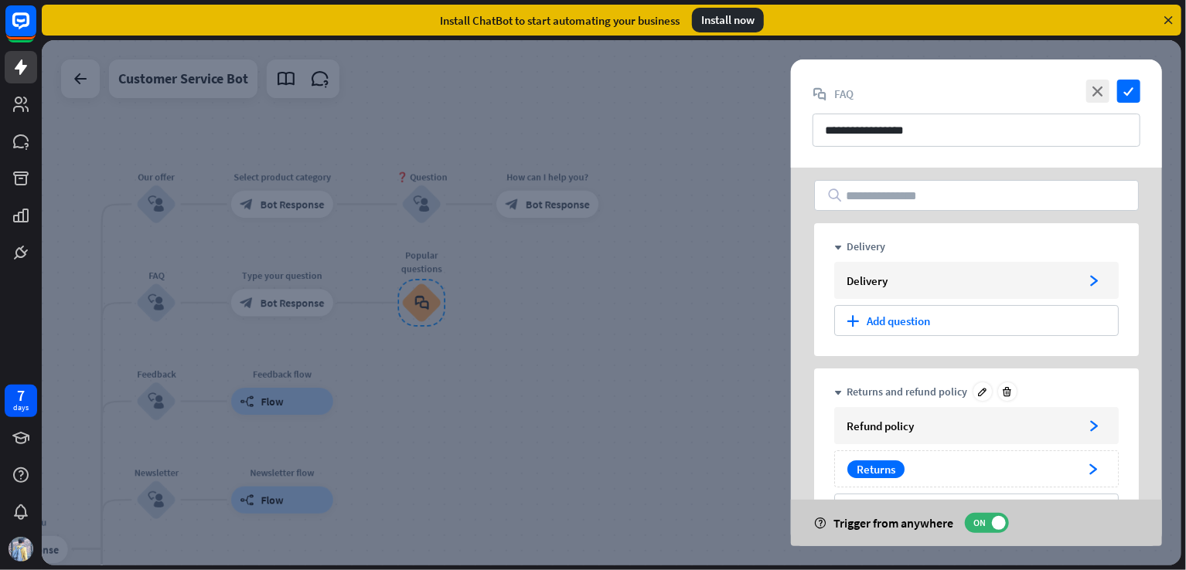
scroll to position [6, 0]
click at [891, 327] on div "plus Add question" at bounding box center [976, 320] width 284 height 31
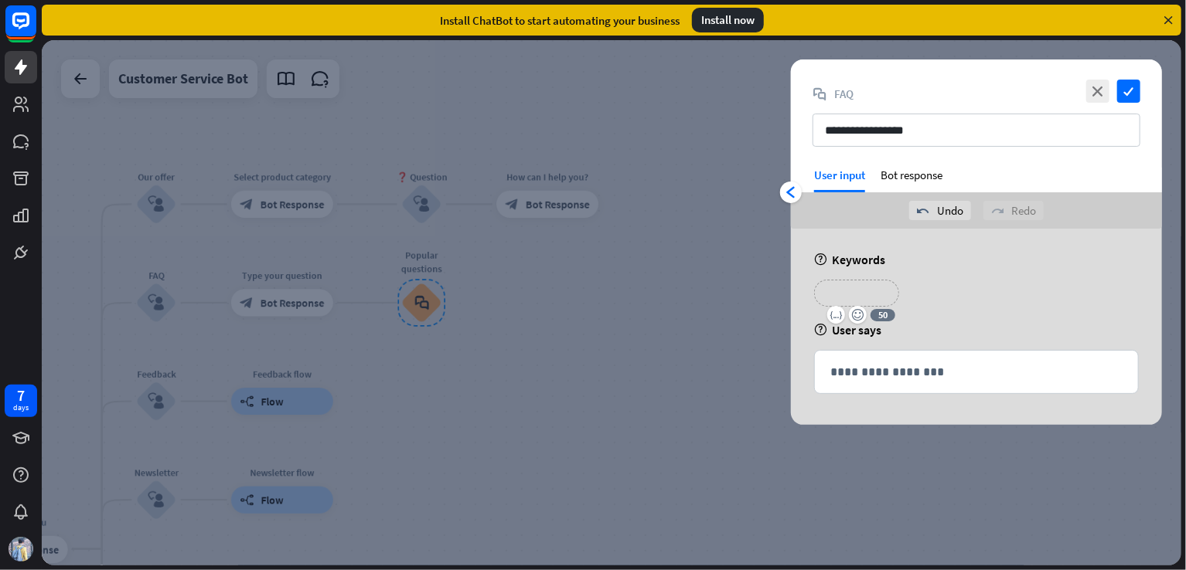
click at [860, 291] on p "**********" at bounding box center [857, 293] width 62 height 19
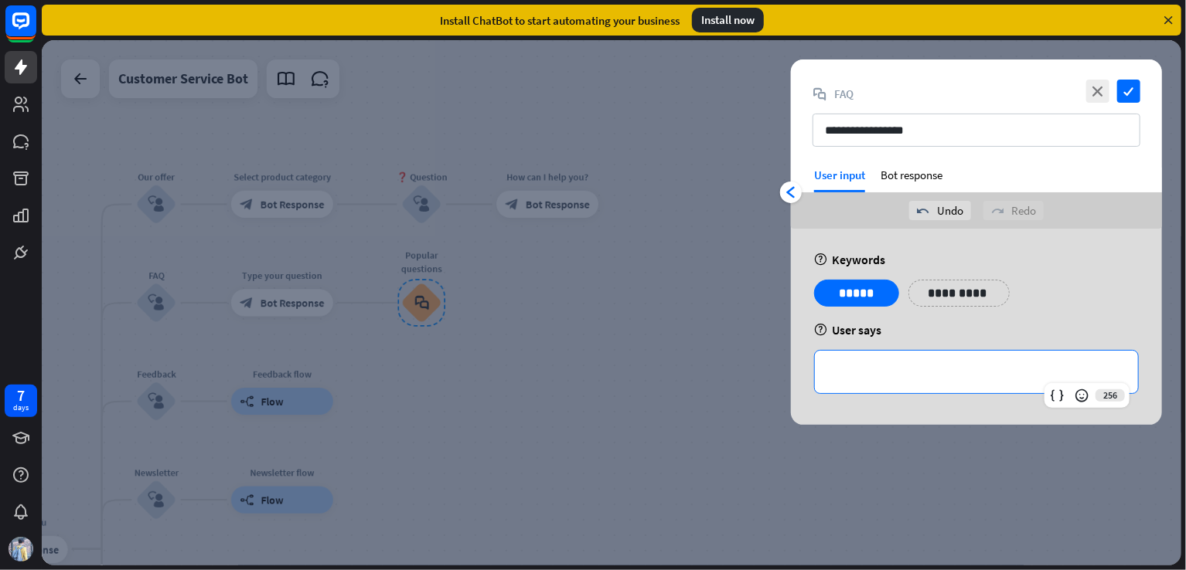
click at [877, 371] on p "**********" at bounding box center [976, 372] width 292 height 19
click at [944, 294] on p "**********" at bounding box center [951, 293] width 62 height 19
click at [904, 355] on div "**********" at bounding box center [976, 372] width 323 height 43
click at [862, 375] on p "**********" at bounding box center [976, 372] width 292 height 19
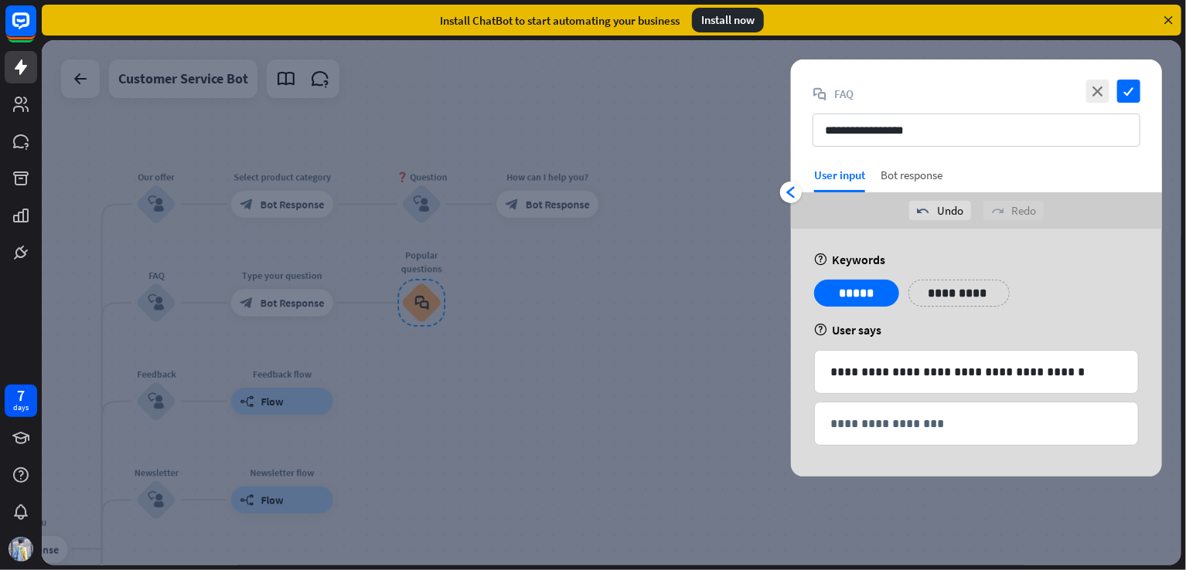
click at [914, 175] on div "Bot response" at bounding box center [911, 180] width 62 height 25
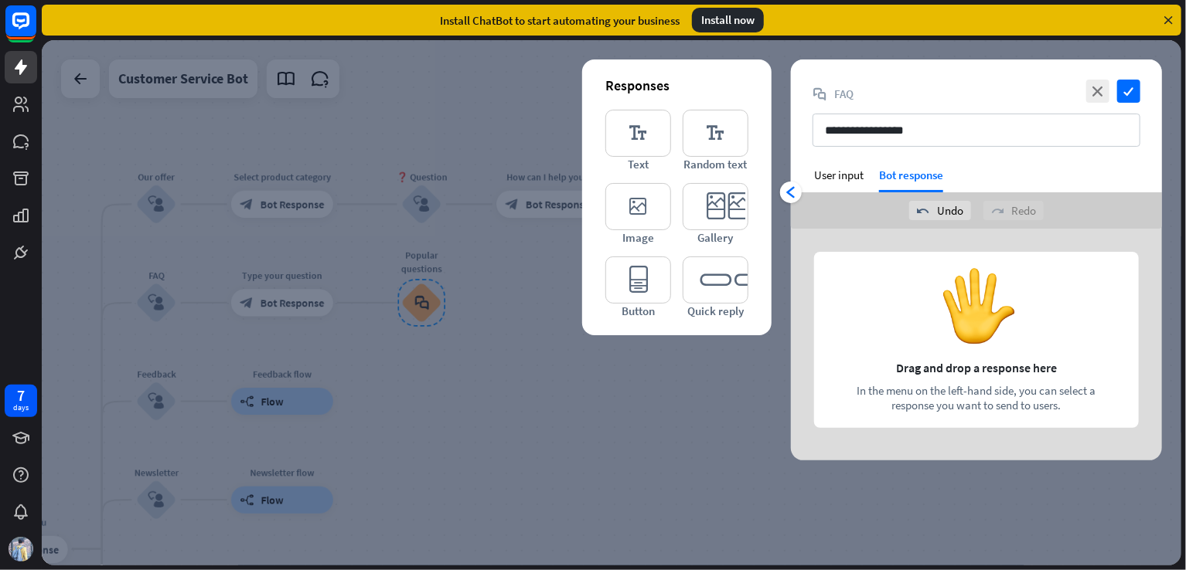
click at [927, 268] on div at bounding box center [976, 345] width 371 height 232
drag, startPoint x: 889, startPoint y: 310, endPoint x: 948, endPoint y: 302, distance: 60.0
click at [948, 302] on div at bounding box center [976, 345] width 371 height 232
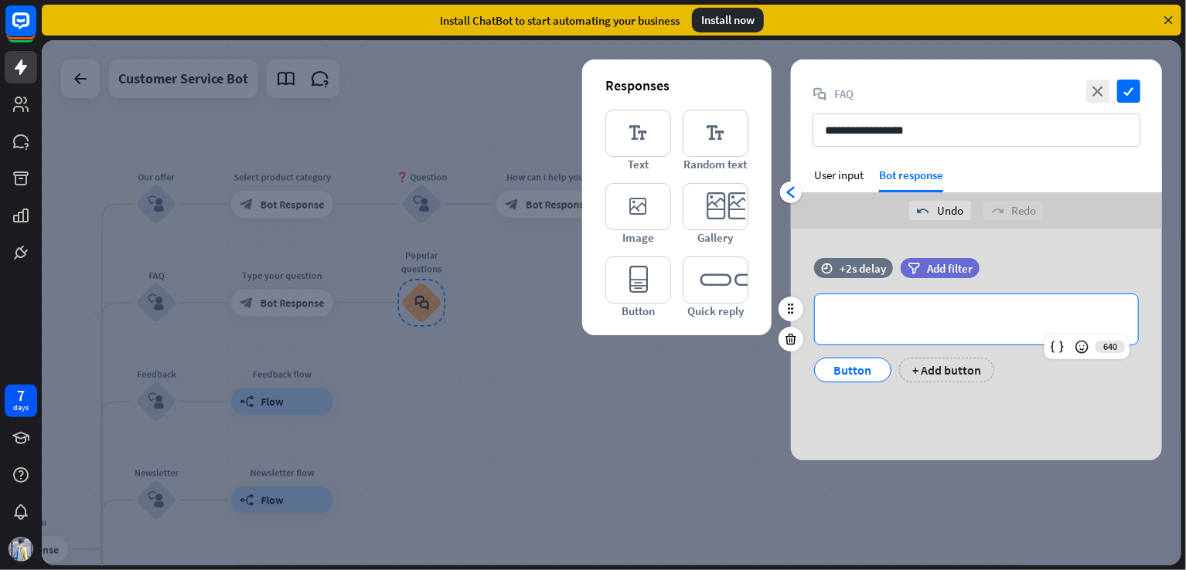
click at [887, 317] on p "**********" at bounding box center [976, 319] width 292 height 19
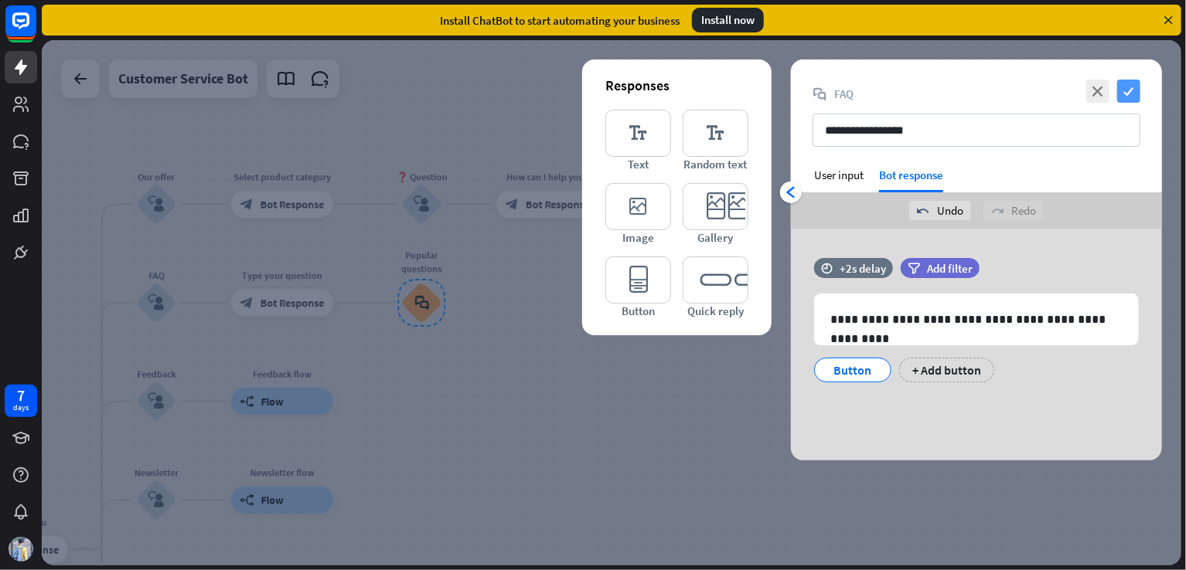
click at [1129, 91] on icon "check" at bounding box center [1128, 91] width 23 height 23
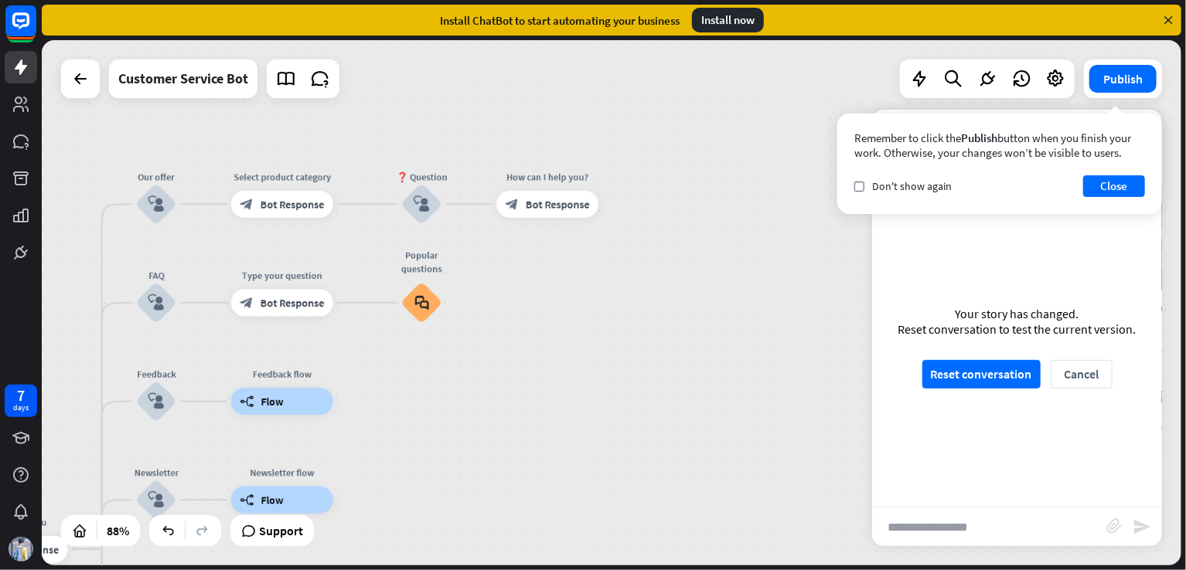
click at [966, 358] on div "Your story has changed. Reset conversation to test the current version. Reset c…" at bounding box center [1017, 347] width 290 height 320
click at [967, 378] on button "Reset conversation" at bounding box center [981, 374] width 118 height 29
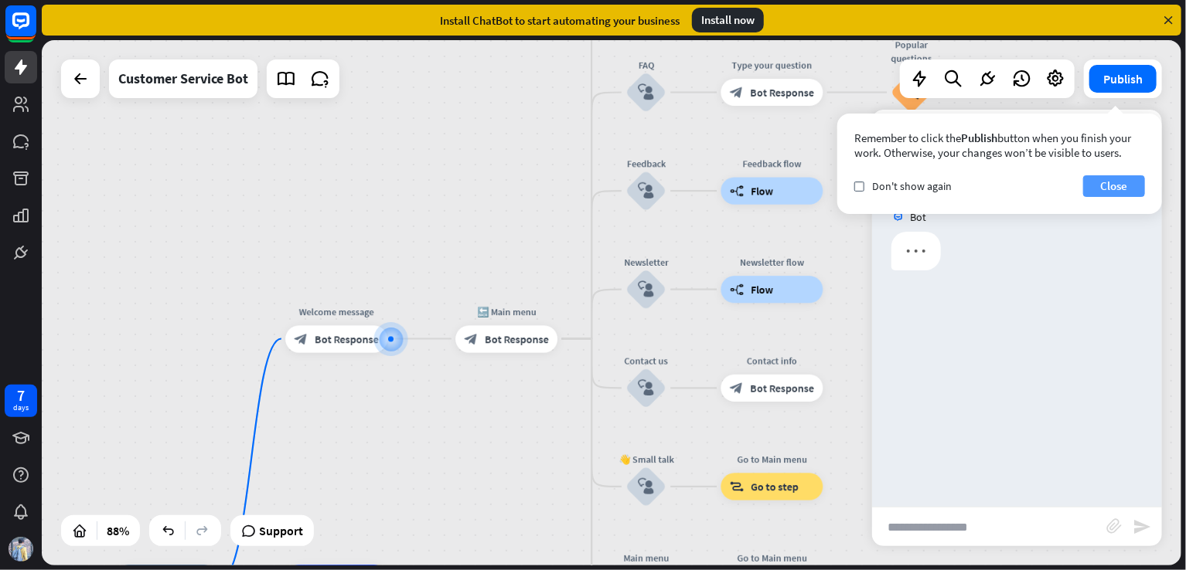
click at [1127, 189] on button "Close" at bounding box center [1114, 186] width 62 height 22
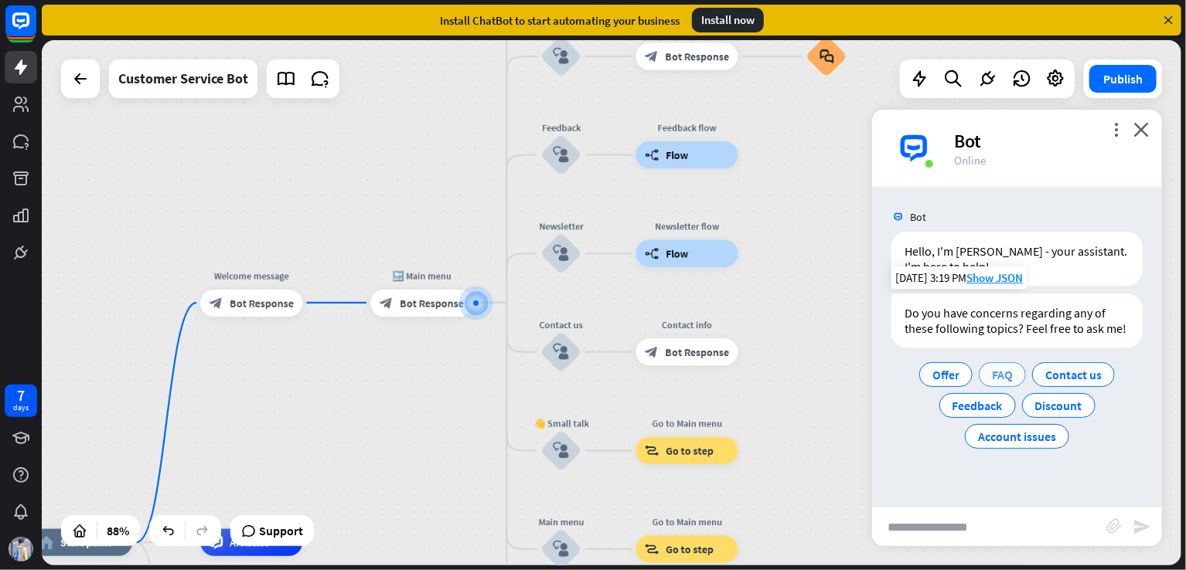
click at [998, 368] on span "FAQ" at bounding box center [1002, 374] width 21 height 15
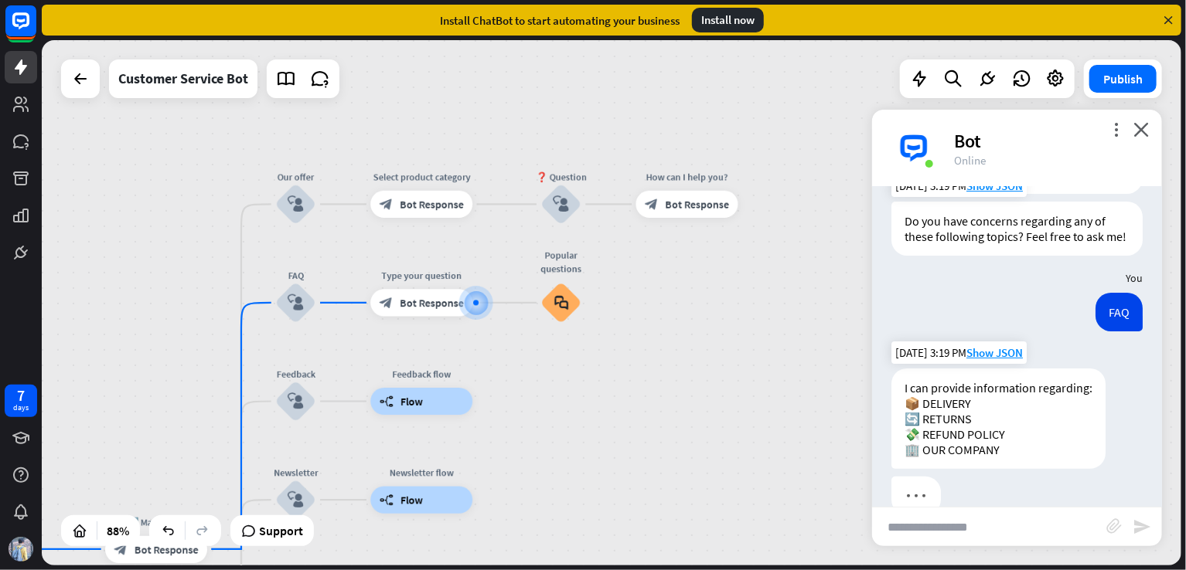
scroll to position [138, 0]
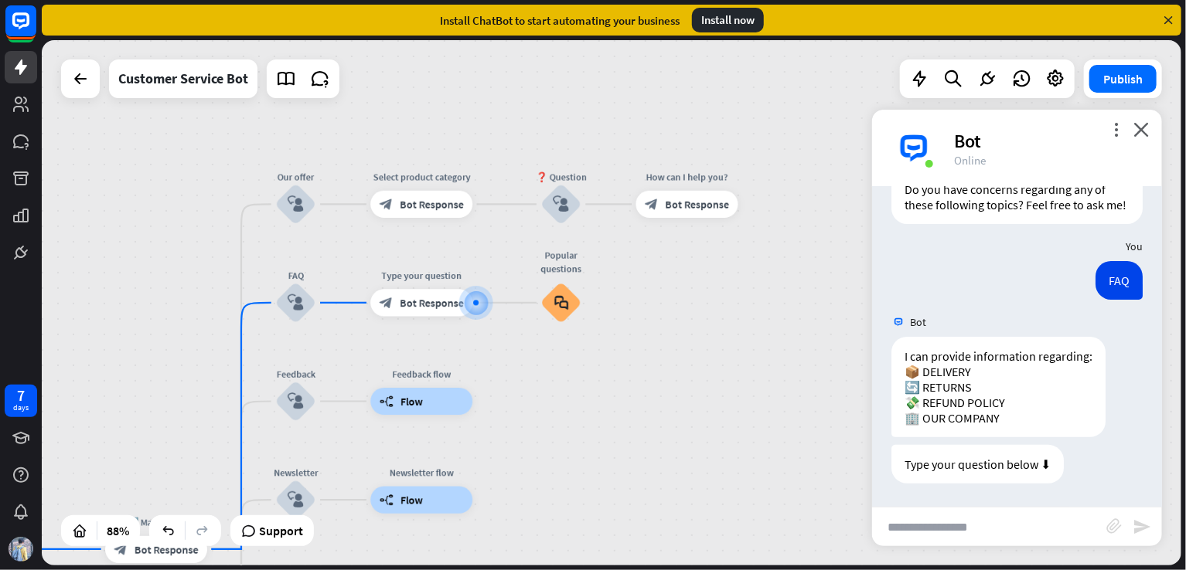
click at [939, 536] on input "text" at bounding box center [989, 527] width 234 height 39
type input "*"
type input "**********"
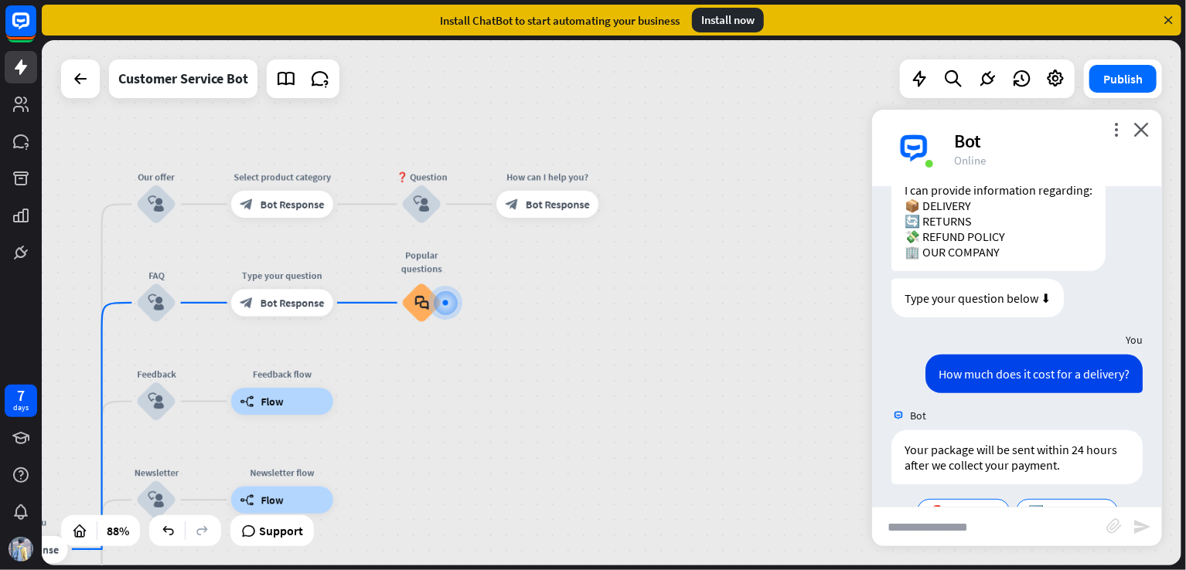
scroll to position [348, 0]
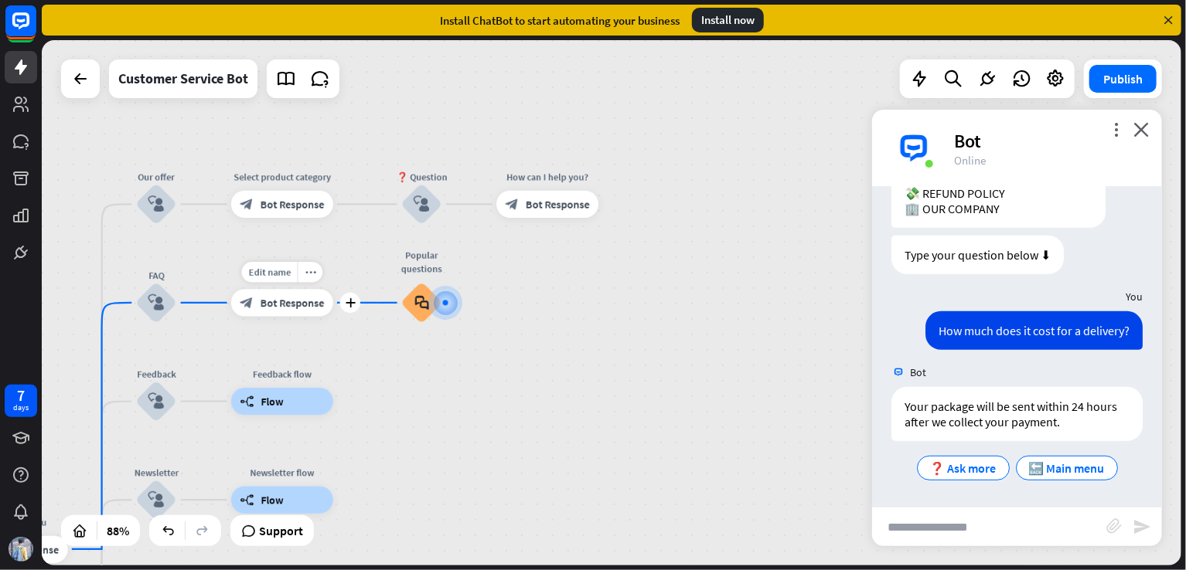
click at [271, 301] on span "Bot Response" at bounding box center [293, 303] width 64 height 14
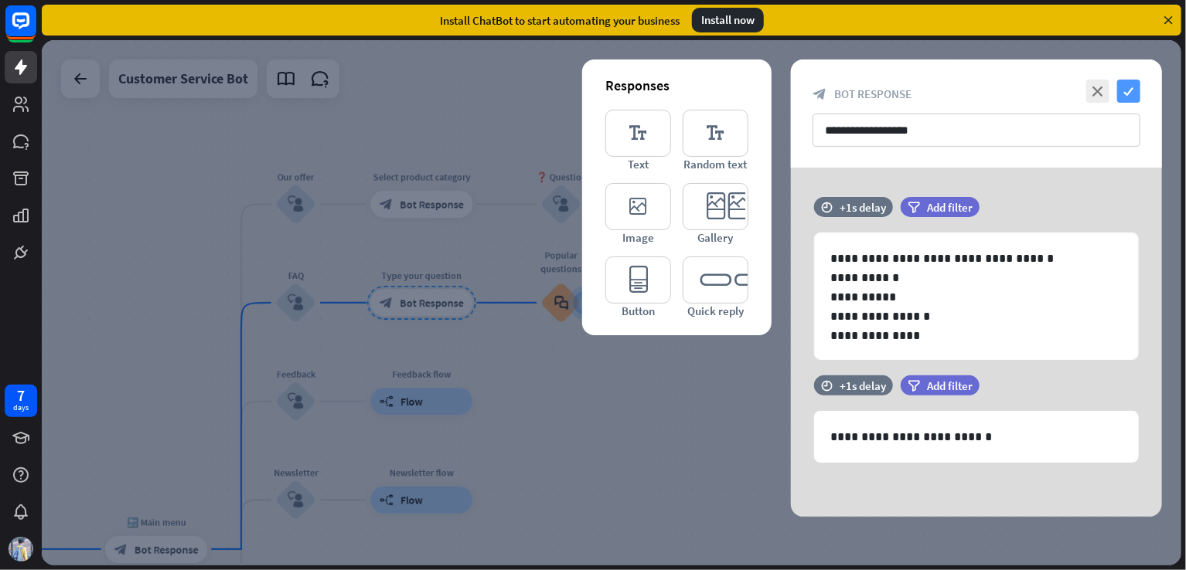
click at [1127, 90] on icon "check" at bounding box center [1128, 91] width 23 height 23
